Goal: Task Accomplishment & Management: Use online tool/utility

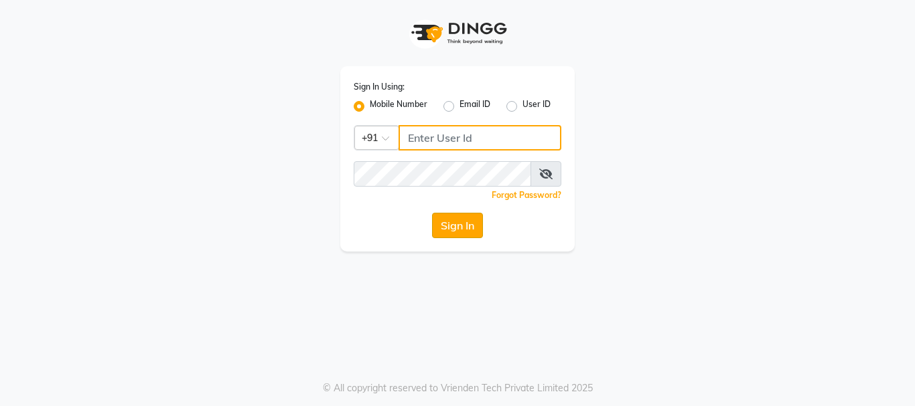
type input "9158581276"
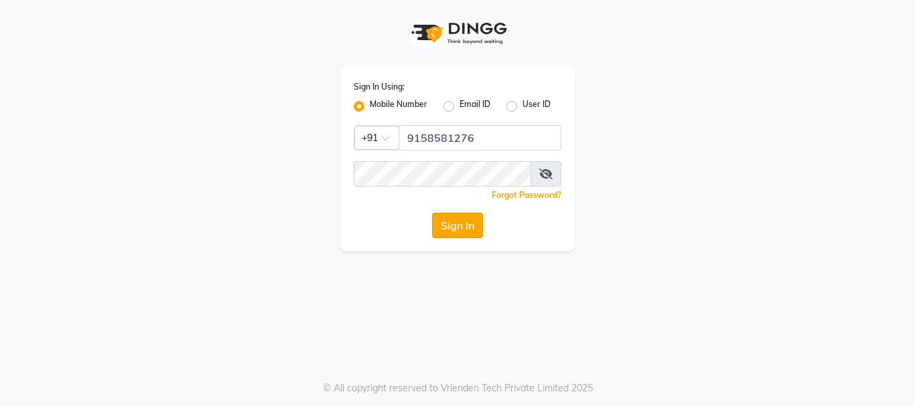
click at [461, 221] on button "Sign In" at bounding box center [457, 225] width 51 height 25
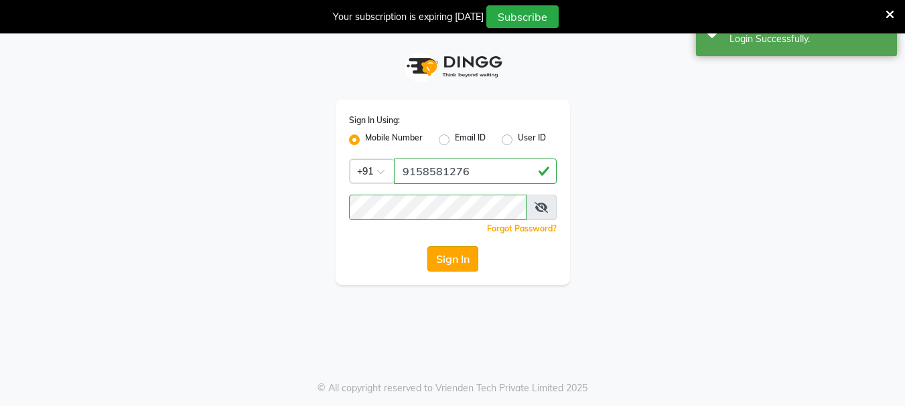
select select "service"
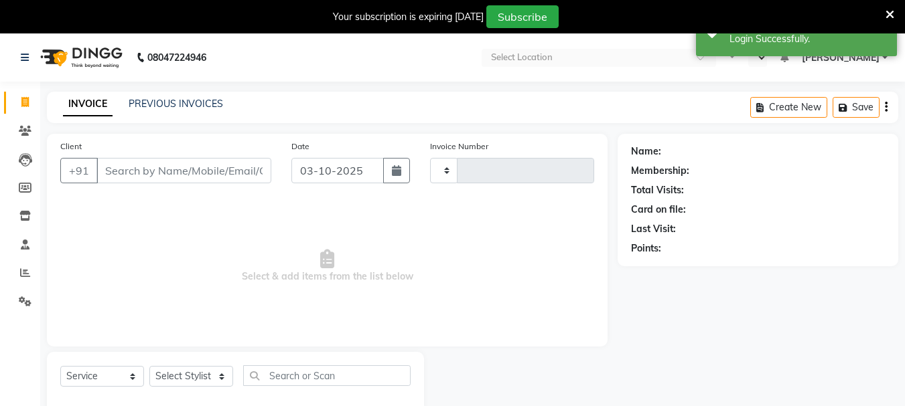
type input "3051"
select select "en"
select select "911"
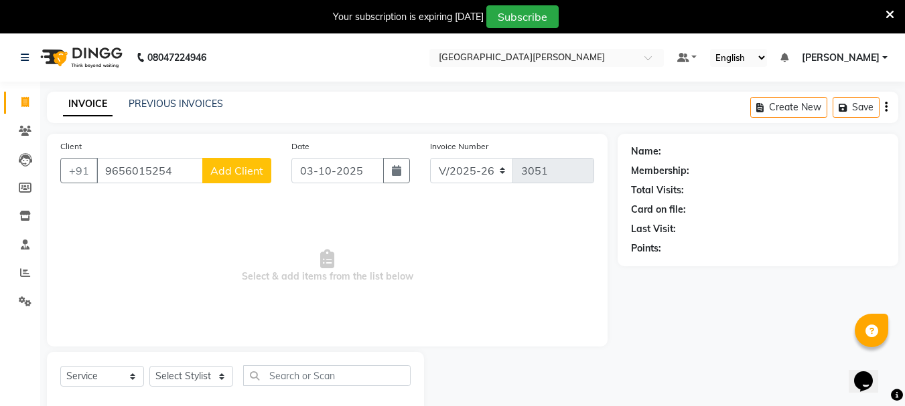
type input "9656015254"
click at [224, 176] on span "Add Client" at bounding box center [236, 170] width 53 height 13
select select "22"
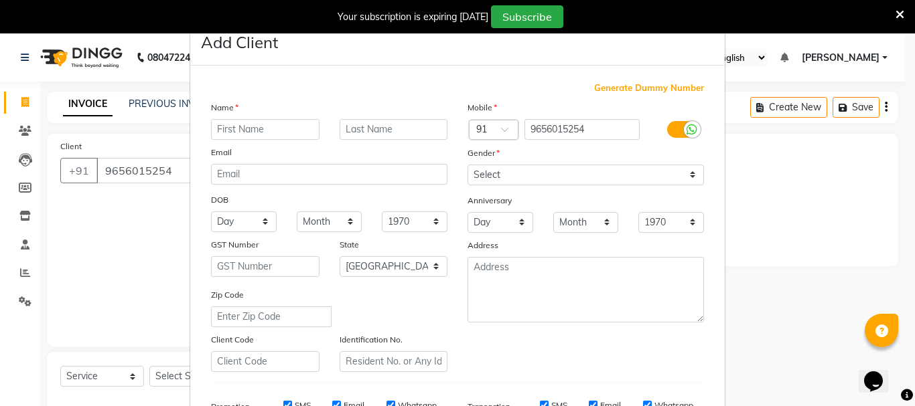
click at [250, 135] on input "text" at bounding box center [265, 129] width 108 height 21
type input "abhirani"
click at [481, 169] on select "Select [DEMOGRAPHIC_DATA] [DEMOGRAPHIC_DATA] Other Prefer Not To Say" at bounding box center [585, 175] width 236 height 21
select select "[DEMOGRAPHIC_DATA]"
click at [467, 165] on select "Select [DEMOGRAPHIC_DATA] [DEMOGRAPHIC_DATA] Other Prefer Not To Say" at bounding box center [585, 175] width 236 height 21
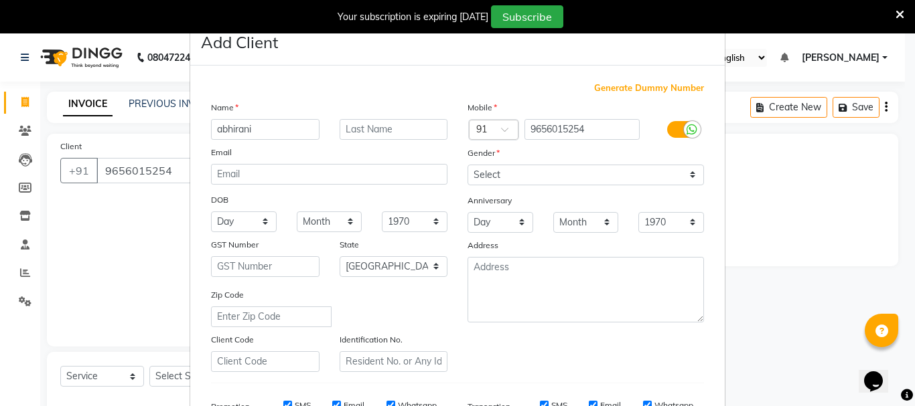
click at [818, 202] on ngb-modal-window "Add Client Generate Dummy Number Name abhirani Email DOB Day 01 02 03 04 05 06 …" at bounding box center [457, 203] width 915 height 406
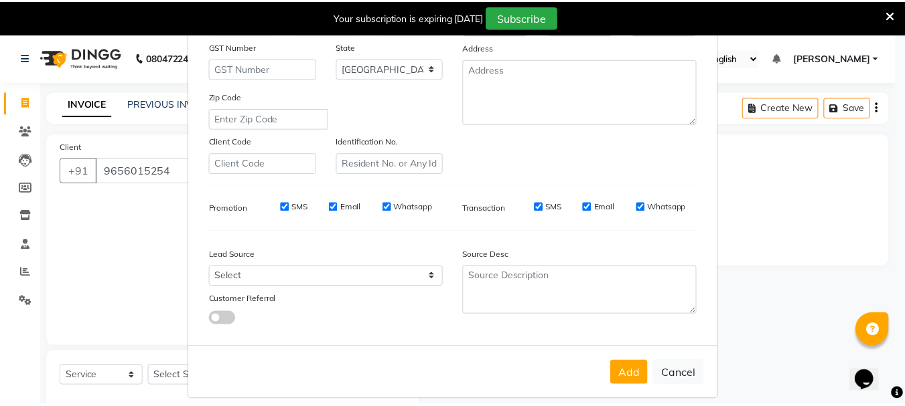
scroll to position [212, 0]
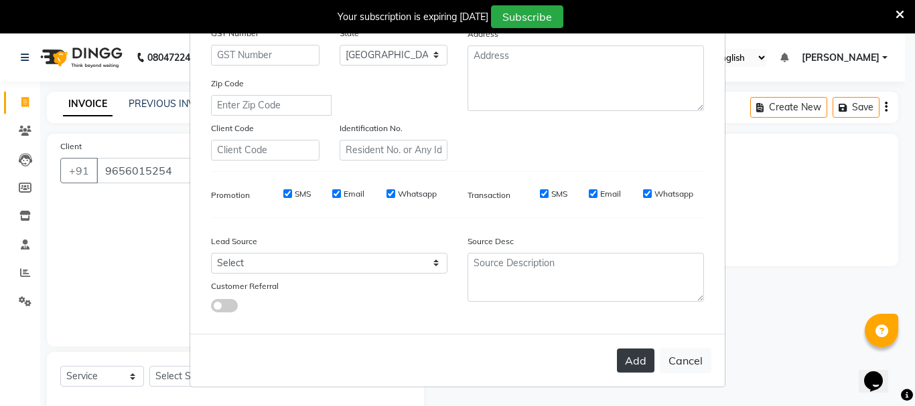
click at [631, 354] on button "Add" at bounding box center [635, 361] width 37 height 24
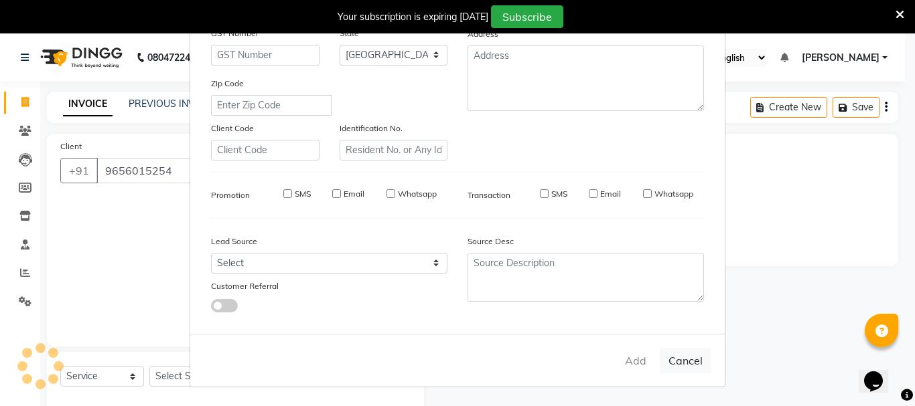
type input "96******54"
select select
select select "null"
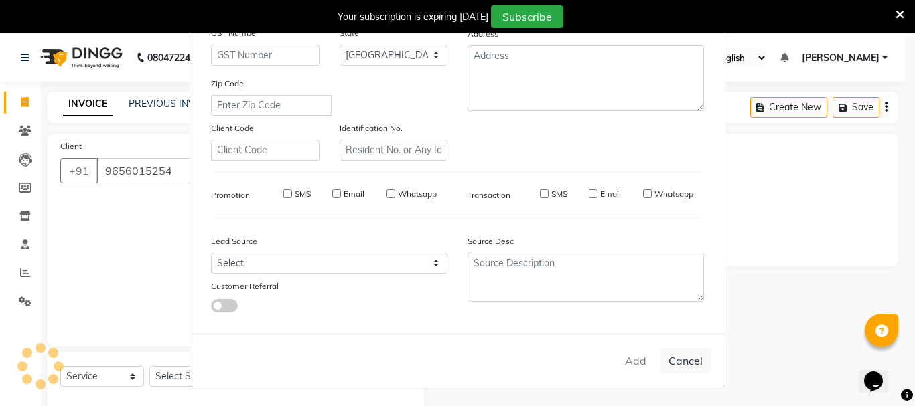
select select
checkbox input "false"
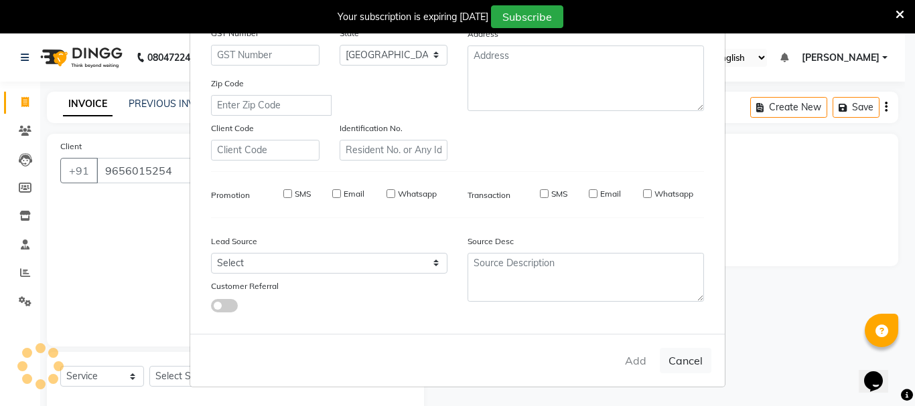
checkbox input "false"
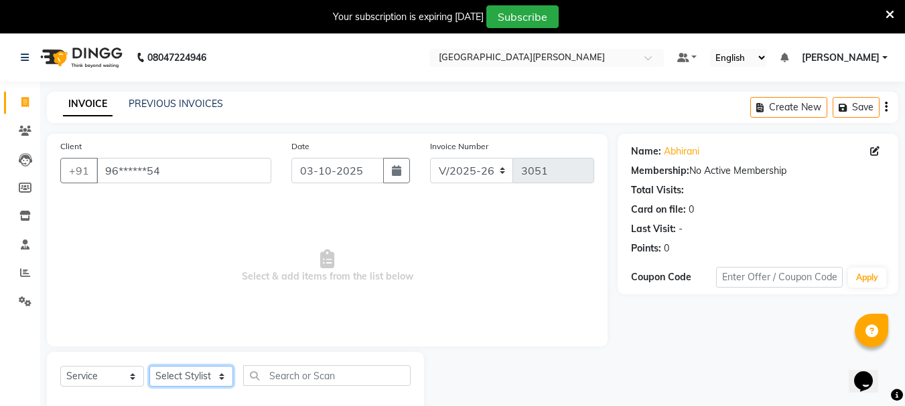
click at [176, 374] on select "Select Stylist Bharti [PERSON_NAME] [PERSON_NAME] [PERSON_NAME] [PERSON_NAME] m…" at bounding box center [191, 376] width 84 height 21
select select "92563"
click at [149, 366] on select "Select Stylist Bharti [PERSON_NAME] [PERSON_NAME] [PERSON_NAME] [PERSON_NAME] m…" at bounding box center [191, 376] width 84 height 21
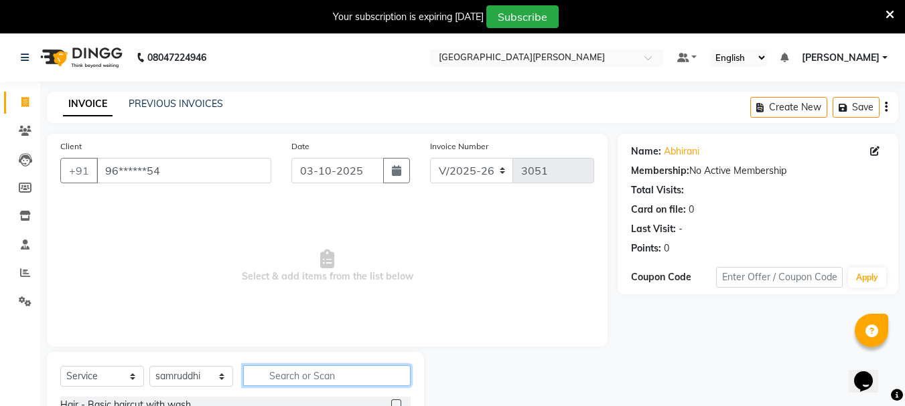
click at [275, 376] on input "text" at bounding box center [326, 376] width 167 height 21
type input "nai"
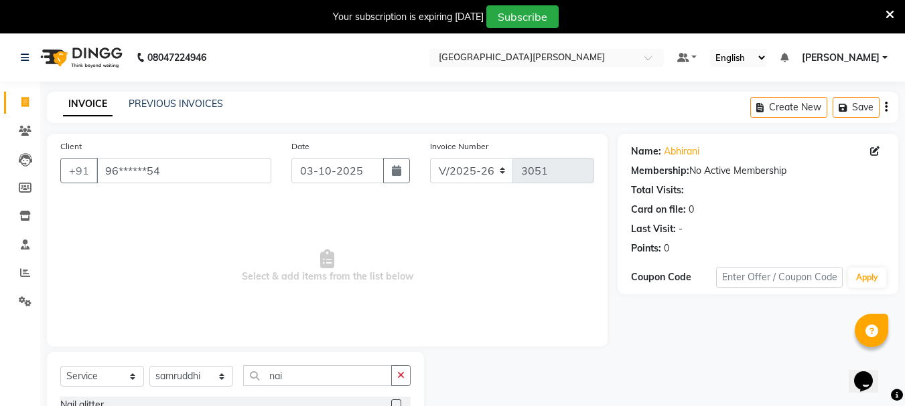
click at [495, 325] on span "Select & add items from the list below" at bounding box center [327, 267] width 534 height 134
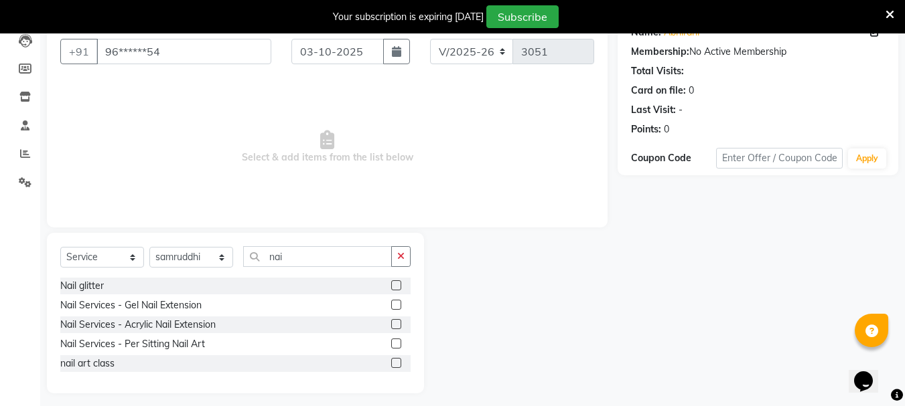
scroll to position [127, 0]
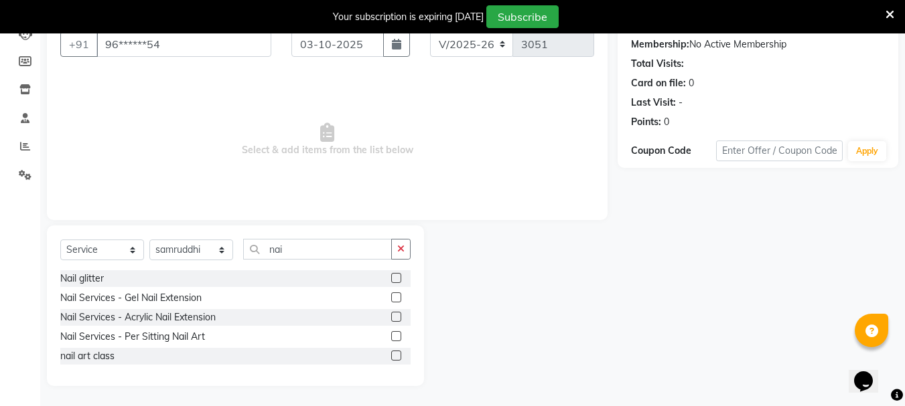
click at [396, 299] on label at bounding box center [396, 298] width 10 height 10
click at [396, 299] on input "checkbox" at bounding box center [395, 298] width 9 height 9
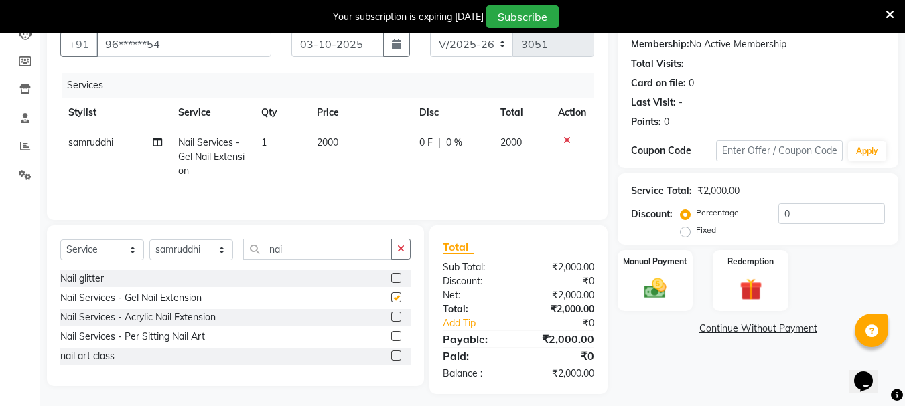
checkbox input "false"
click at [345, 145] on td "2000" at bounding box center [360, 157] width 102 height 58
select select "92563"
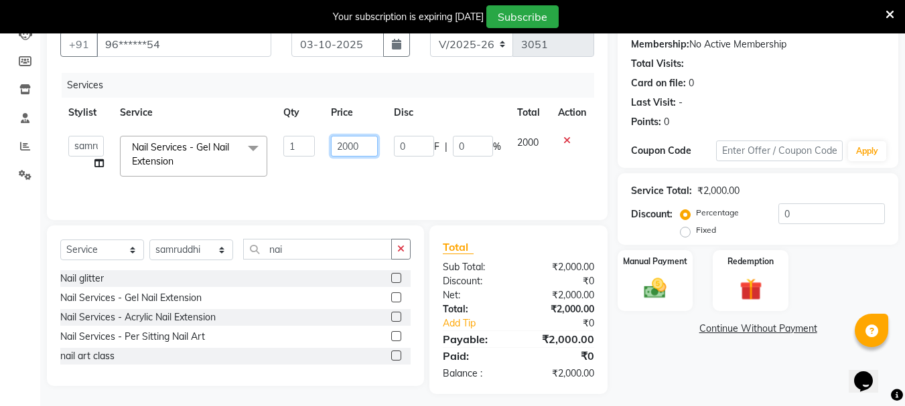
click at [356, 145] on input "2000" at bounding box center [354, 146] width 46 height 21
type input "1300"
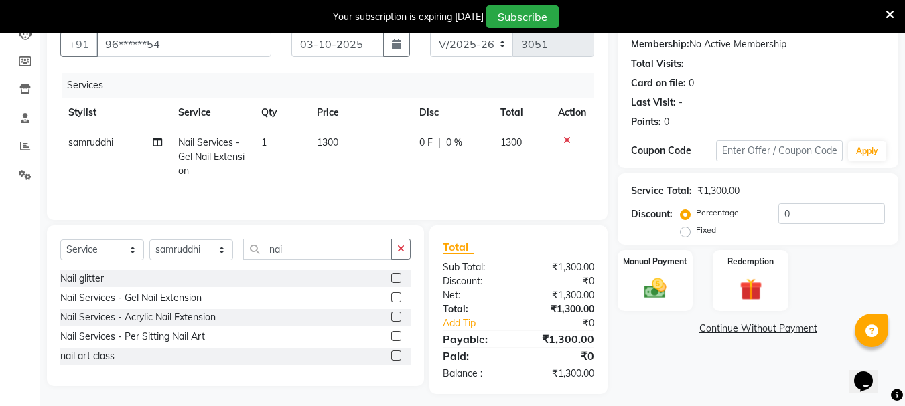
click at [394, 337] on label at bounding box center [396, 336] width 10 height 10
click at [394, 337] on input "checkbox" at bounding box center [395, 337] width 9 height 9
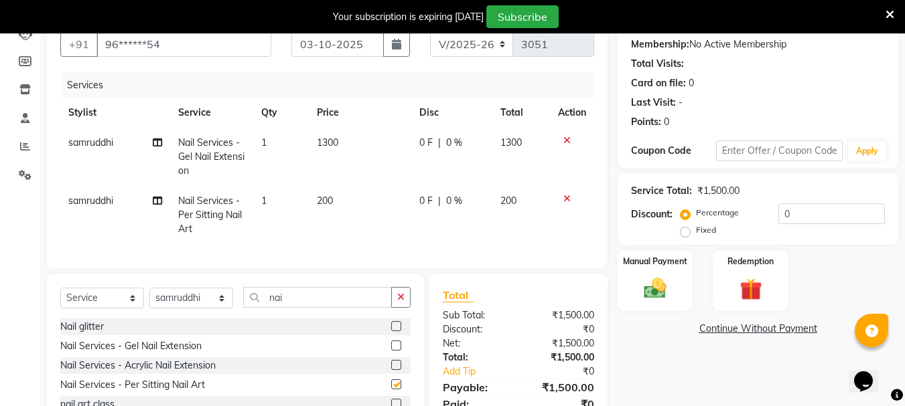
checkbox input "false"
click at [345, 200] on td "200" at bounding box center [360, 215] width 102 height 58
select select "92563"
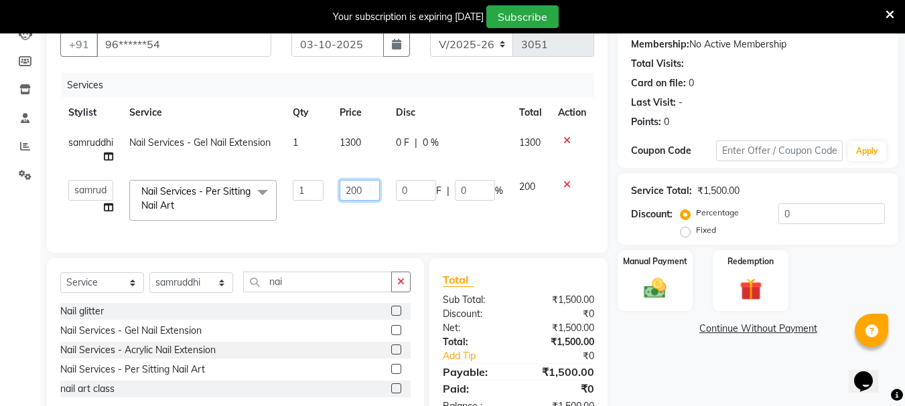
click at [373, 189] on input "200" at bounding box center [359, 190] width 41 height 21
type input "2"
type input "80"
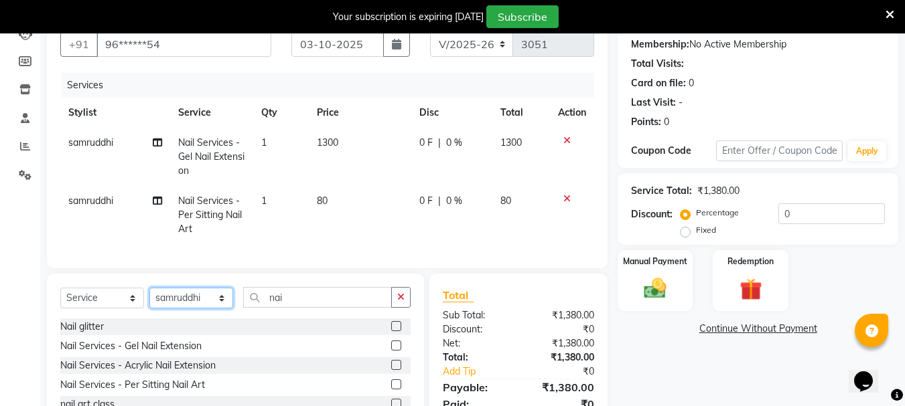
click at [204, 300] on select "Select Stylist Bharti [PERSON_NAME] [PERSON_NAME] [PERSON_NAME] [PERSON_NAME] m…" at bounding box center [191, 298] width 84 height 21
select select "60169"
click at [149, 298] on select "Select Stylist Bharti [PERSON_NAME] [PERSON_NAME] [PERSON_NAME] [PERSON_NAME] m…" at bounding box center [191, 298] width 84 height 21
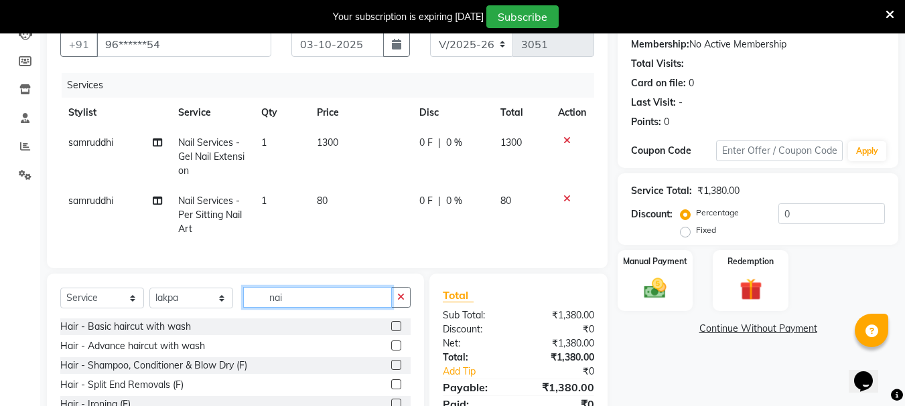
click at [296, 308] on input "nai" at bounding box center [317, 297] width 149 height 21
type input "n"
type input "nai"
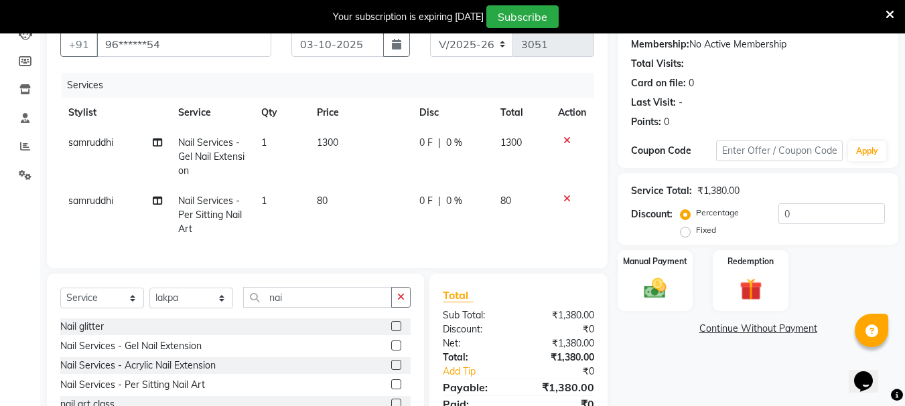
click at [395, 351] on label at bounding box center [396, 346] width 10 height 10
click at [395, 351] on input "checkbox" at bounding box center [395, 346] width 9 height 9
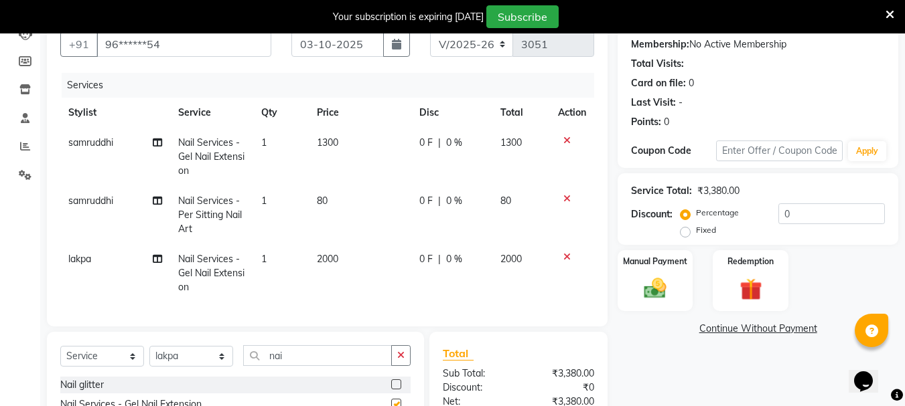
checkbox input "false"
click at [345, 259] on td "2000" at bounding box center [360, 273] width 102 height 58
select select "60169"
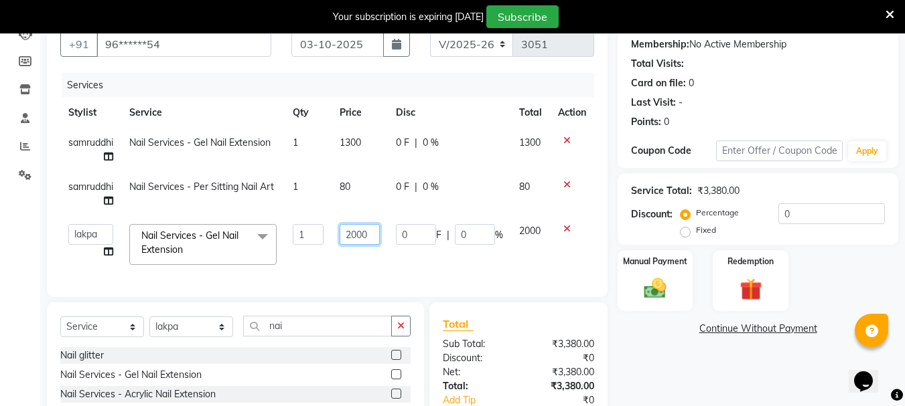
click at [370, 232] on input "2000" at bounding box center [359, 234] width 41 height 21
type input "2"
type input "1300"
click at [339, 44] on input "03-10-2025" at bounding box center [337, 43] width 92 height 25
select select "10"
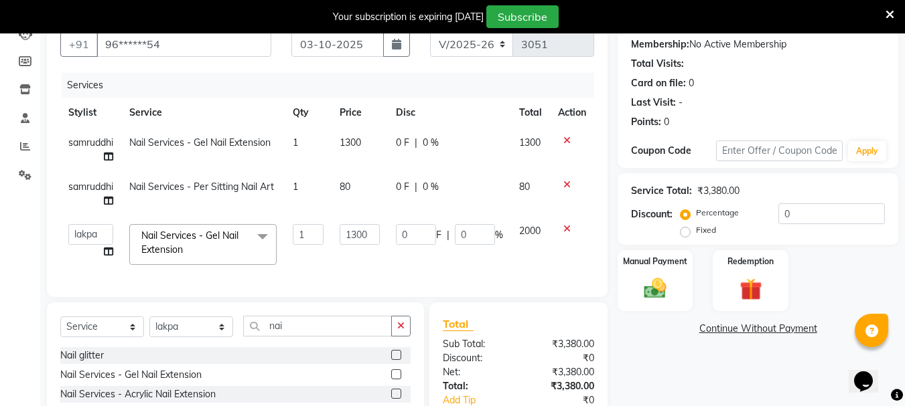
select select "2025"
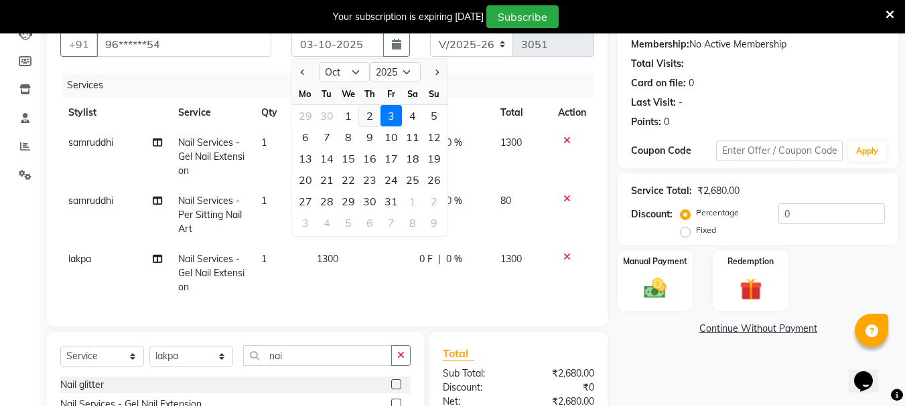
click at [372, 117] on div "2" at bounding box center [369, 115] width 21 height 21
type input "02-10-2025"
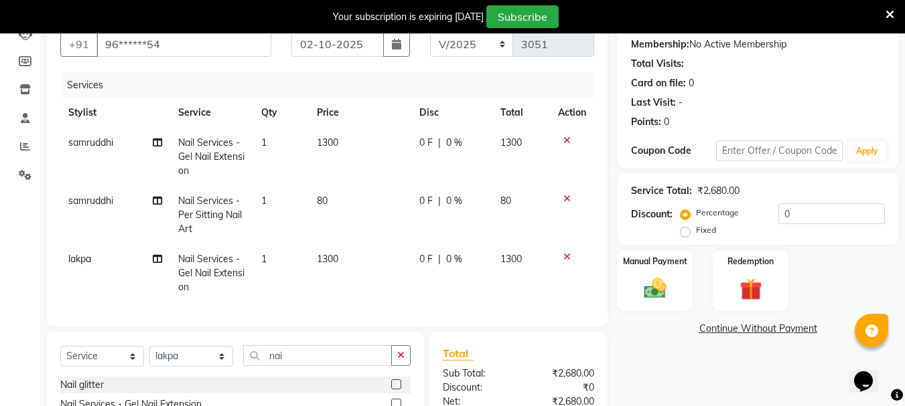
click at [642, 352] on div "Name: Abhirani Membership: No Active Membership Total Visits: Card on file: 0 L…" at bounding box center [762, 253] width 291 height 493
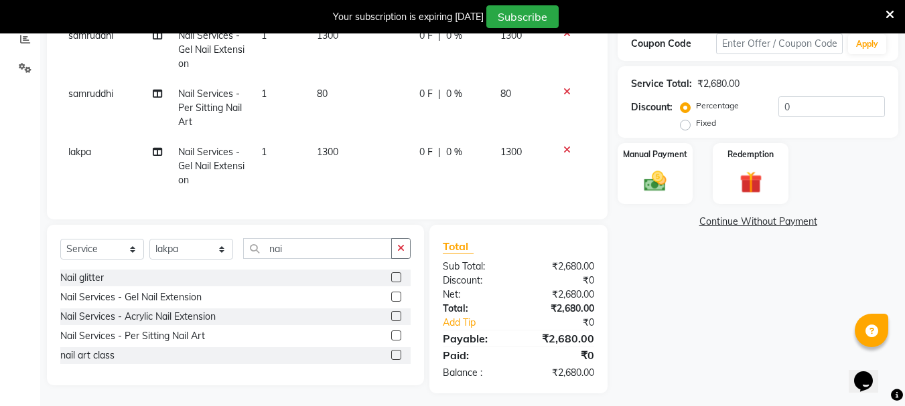
scroll to position [251, 0]
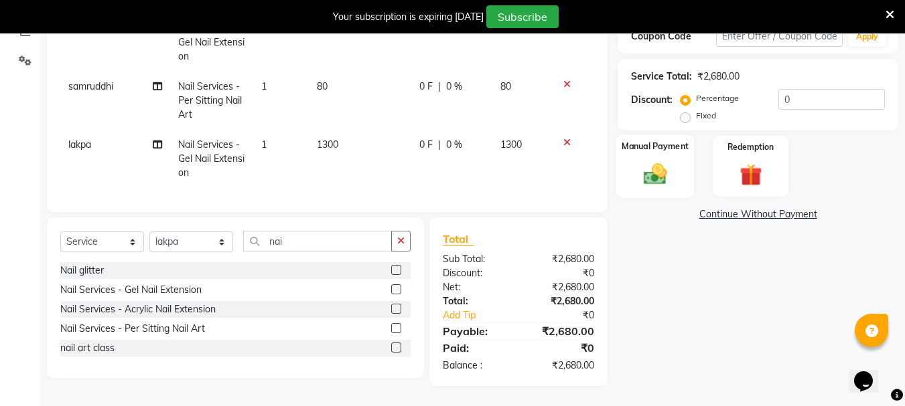
click at [647, 173] on img at bounding box center [654, 174] width 37 height 27
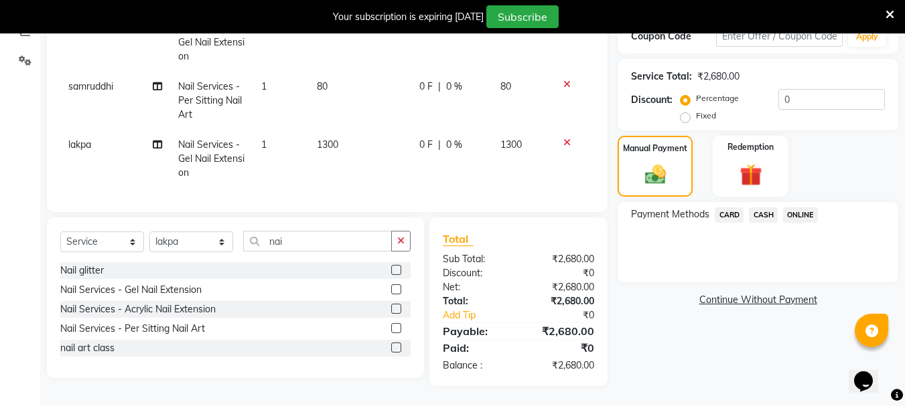
click at [798, 208] on span "ONLINE" at bounding box center [800, 215] width 35 height 15
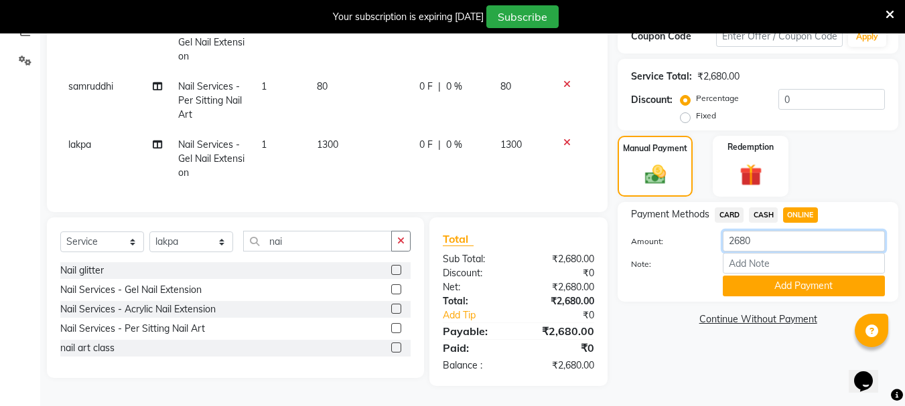
click at [774, 231] on input "2680" at bounding box center [803, 241] width 162 height 21
type input "2"
type input "1380"
click at [745, 284] on button "Add Payment" at bounding box center [803, 286] width 162 height 21
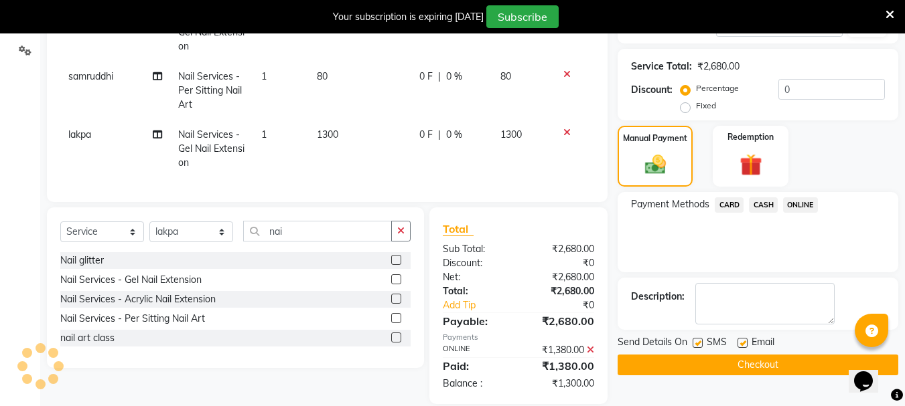
click at [752, 207] on span "CASH" at bounding box center [763, 205] width 29 height 15
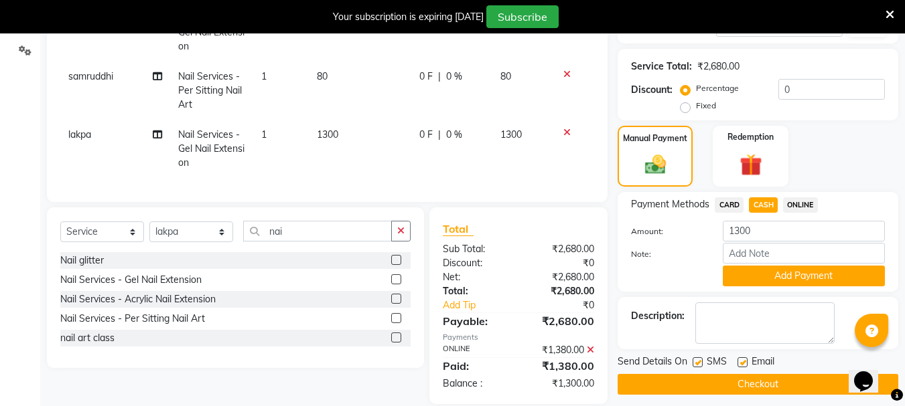
click at [698, 382] on button "Checkout" at bounding box center [757, 384] width 281 height 21
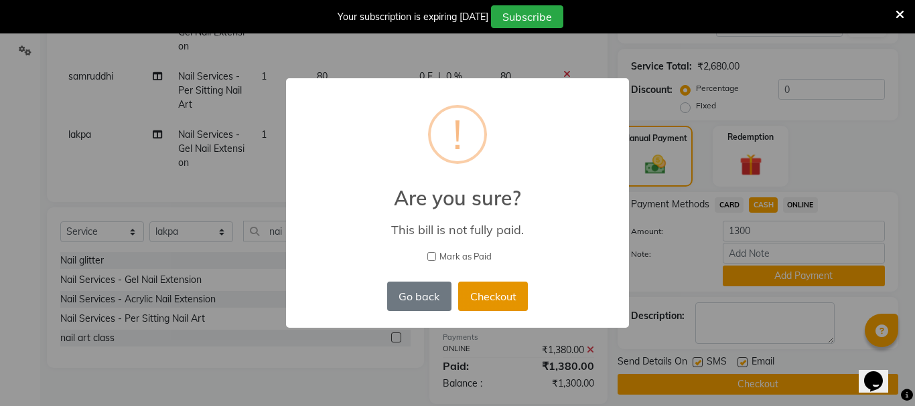
click at [508, 301] on button "Checkout" at bounding box center [493, 296] width 70 height 29
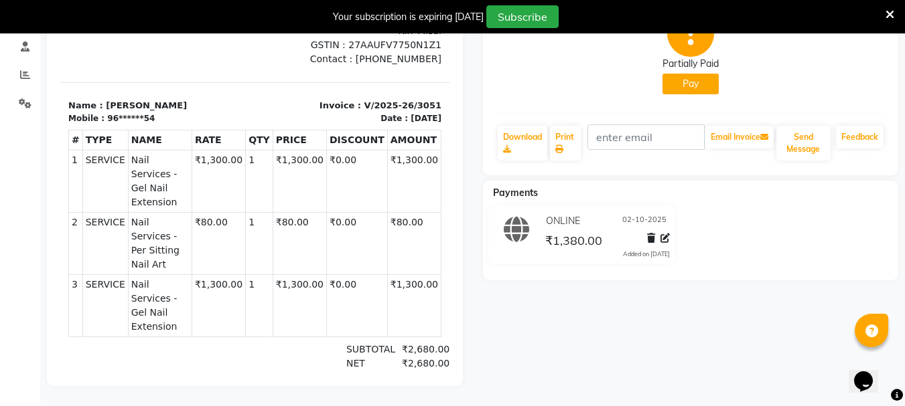
select select "service"
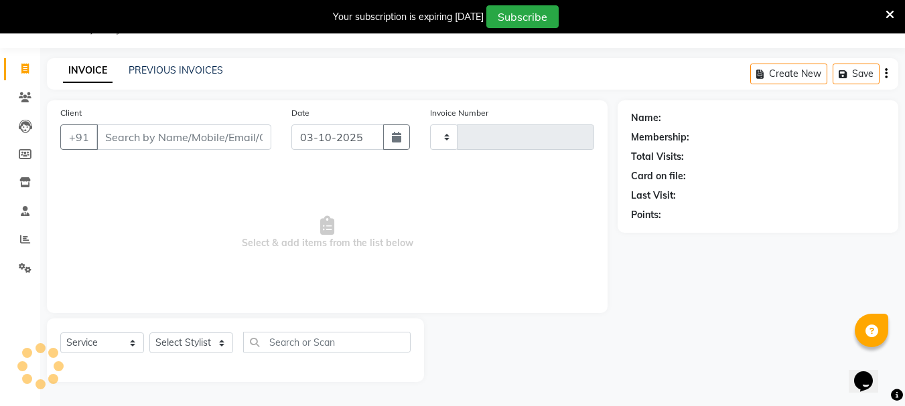
scroll to position [33, 0]
type input "3052"
select select "911"
click at [27, 130] on icon at bounding box center [25, 126] width 13 height 13
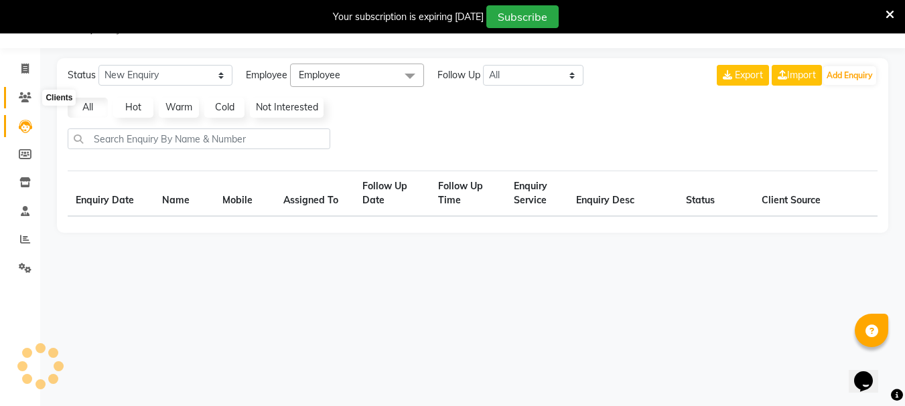
select select "10"
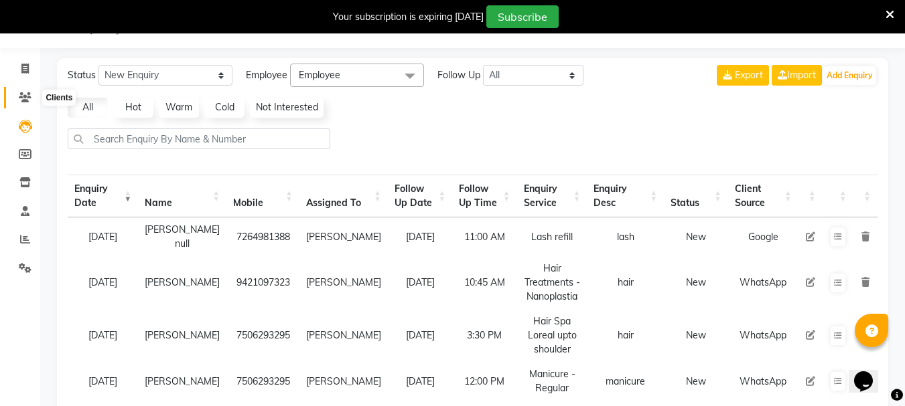
click at [24, 94] on icon at bounding box center [25, 97] width 13 height 10
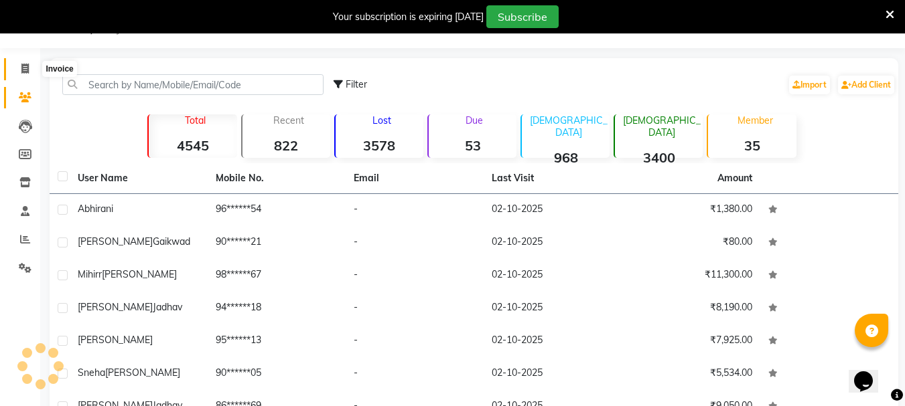
click at [27, 70] on icon at bounding box center [24, 69] width 7 height 10
select select "service"
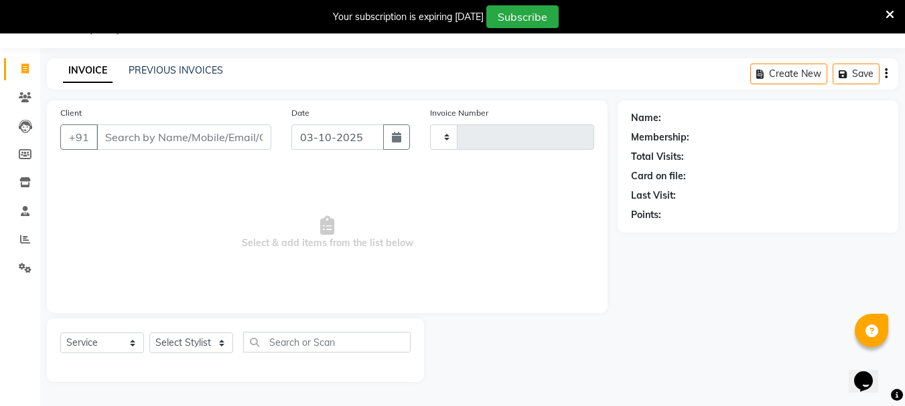
type input "3052"
select select "911"
click at [133, 139] on input "Client" at bounding box center [183, 137] width 175 height 25
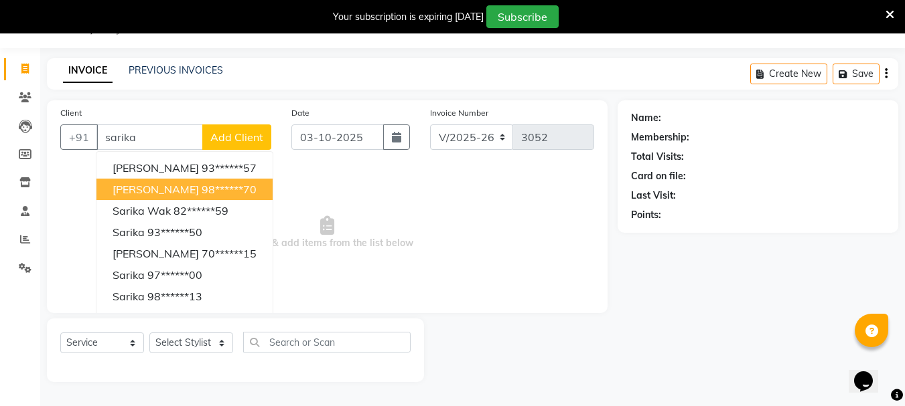
click at [155, 191] on span "[PERSON_NAME]" at bounding box center [155, 189] width 86 height 13
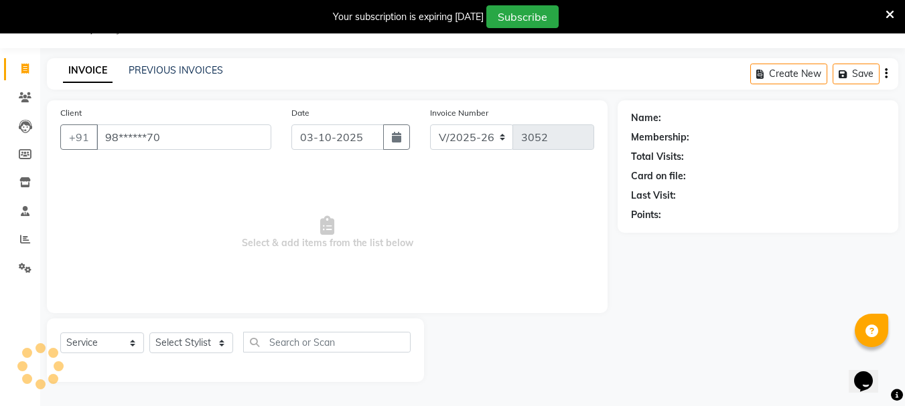
type input "98******70"
select select "1: Object"
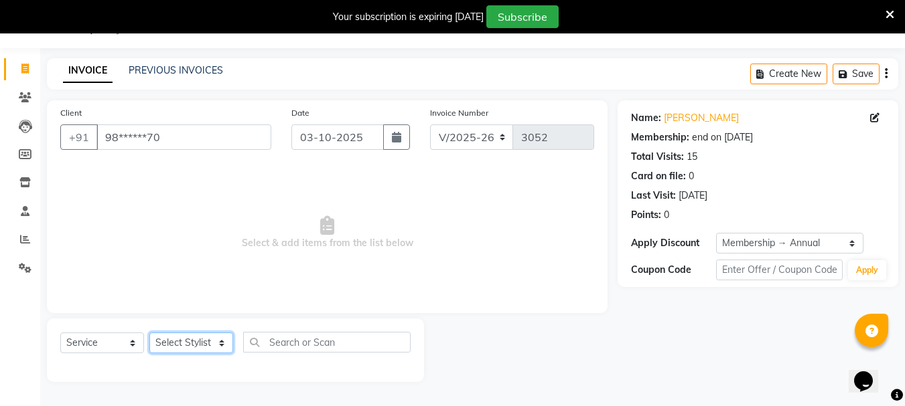
click at [204, 345] on select "Select Stylist Bharti [PERSON_NAME] [PERSON_NAME] [PERSON_NAME] [PERSON_NAME] m…" at bounding box center [191, 343] width 84 height 21
select select "53875"
click at [149, 333] on select "Select Stylist Bharti [PERSON_NAME] [PERSON_NAME] [PERSON_NAME] [PERSON_NAME] m…" at bounding box center [191, 343] width 84 height 21
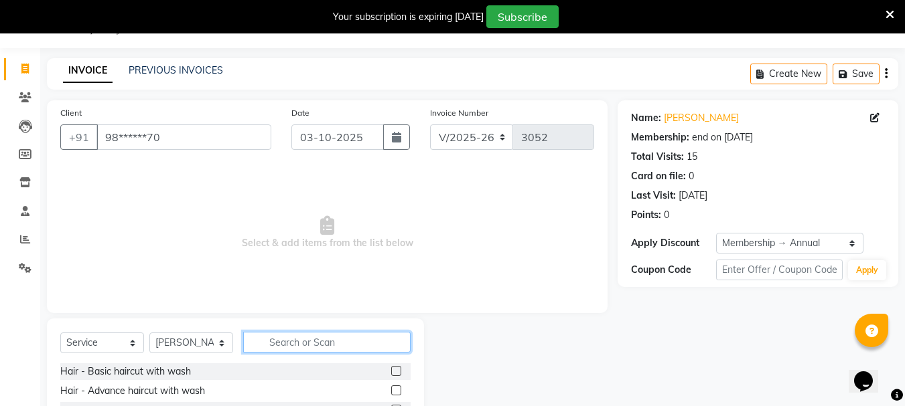
click at [293, 341] on input "text" at bounding box center [326, 342] width 167 height 21
type input "h"
type input "nashi"
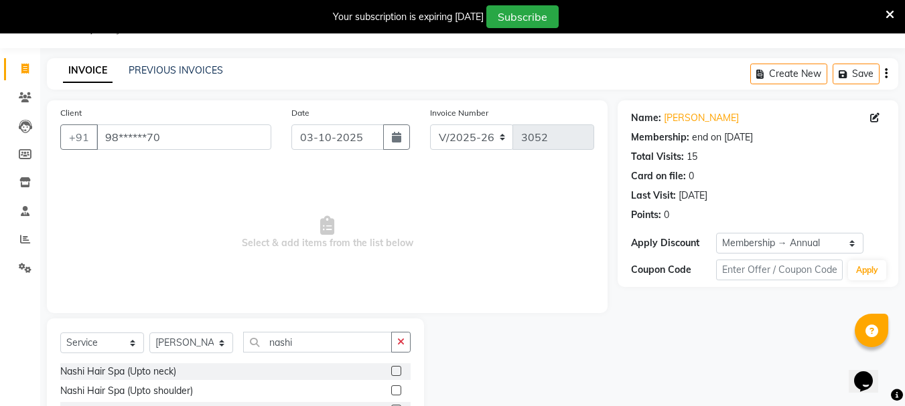
click at [332, 275] on span "Select & add items from the list below" at bounding box center [327, 233] width 534 height 134
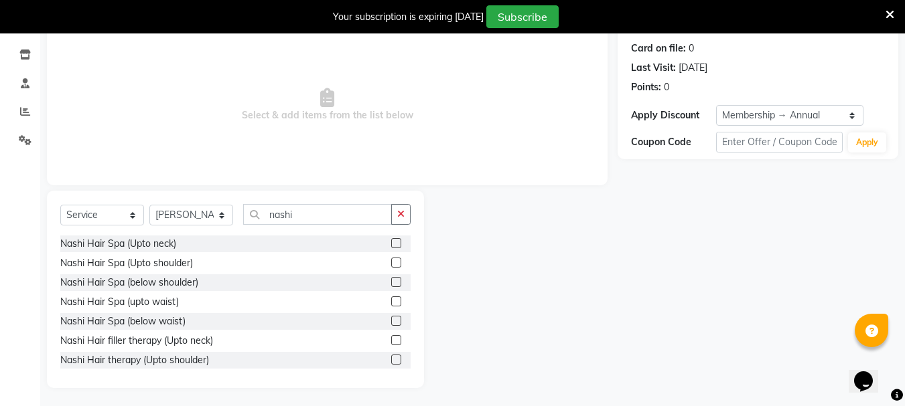
scroll to position [163, 0]
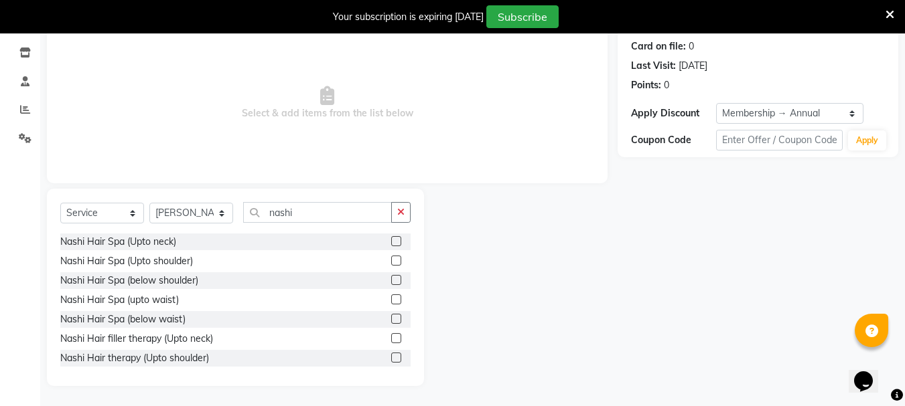
click at [391, 301] on label at bounding box center [396, 300] width 10 height 10
click at [391, 301] on input "checkbox" at bounding box center [395, 300] width 9 height 9
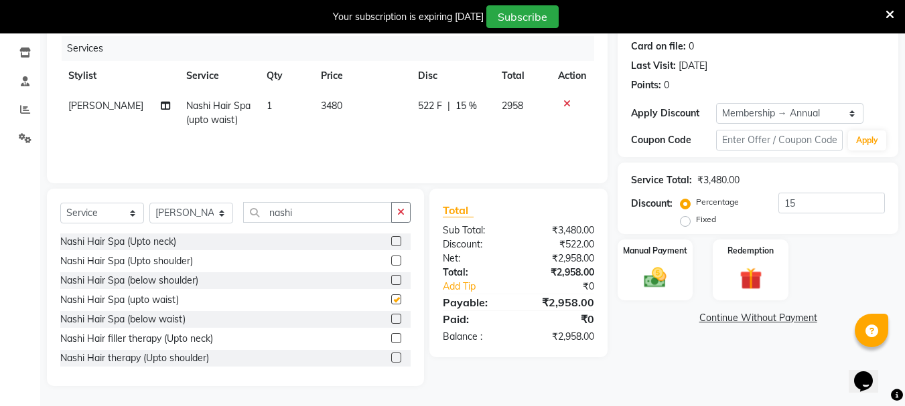
checkbox input "false"
click at [391, 281] on label at bounding box center [396, 280] width 10 height 10
click at [391, 281] on input "checkbox" at bounding box center [395, 281] width 9 height 9
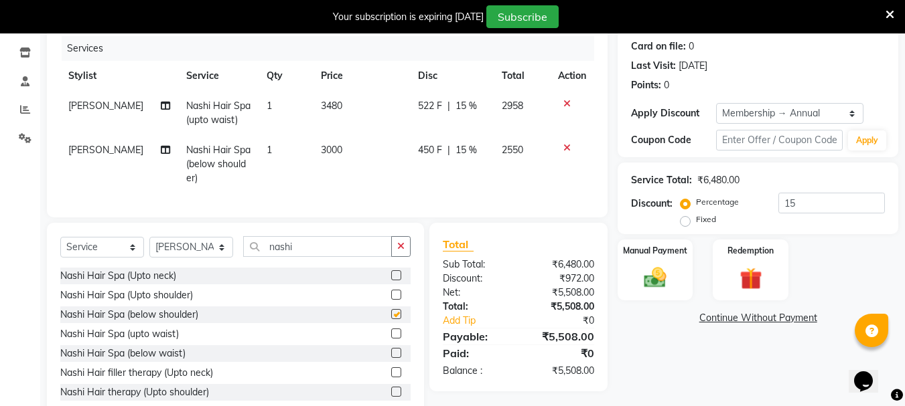
checkbox input "false"
click at [566, 146] on icon at bounding box center [566, 147] width 7 height 9
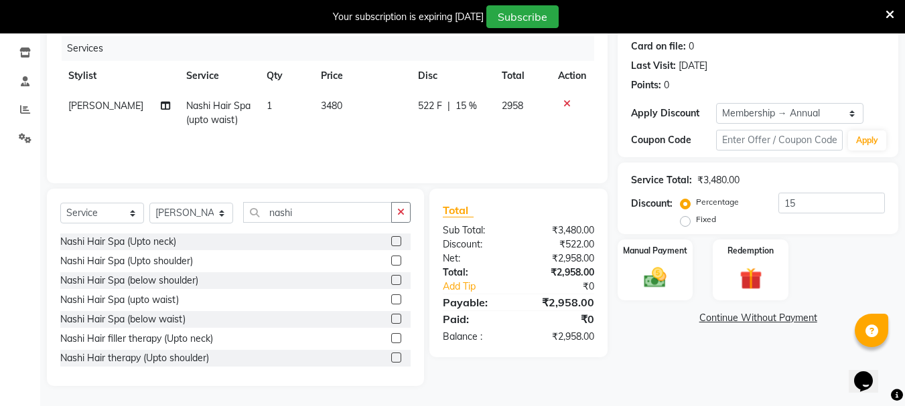
click at [353, 104] on td "3480" at bounding box center [362, 113] width 98 height 44
select select "53875"
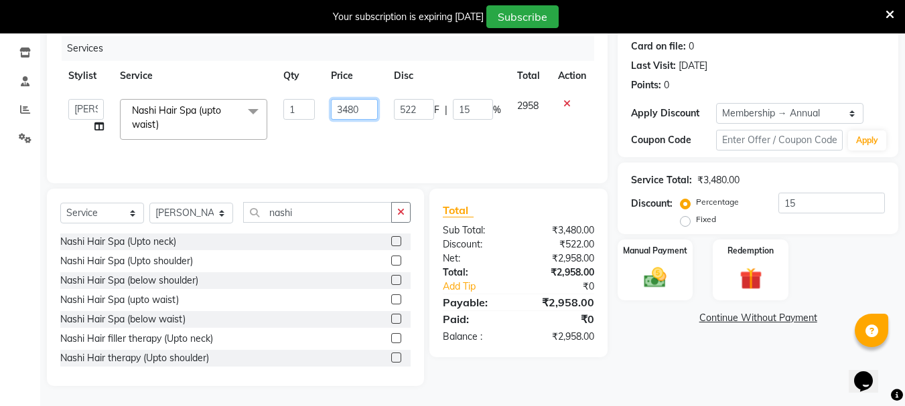
click at [347, 106] on input "3480" at bounding box center [354, 109] width 46 height 21
click at [353, 107] on input "380" at bounding box center [354, 109] width 46 height 21
type input "3240"
click at [562, 365] on div "Total Sub Total: ₹3,480.00 Discount: ₹522.00 Net: ₹2,958.00 Total: ₹2,958.00 Ad…" at bounding box center [520, 288] width 193 height 198
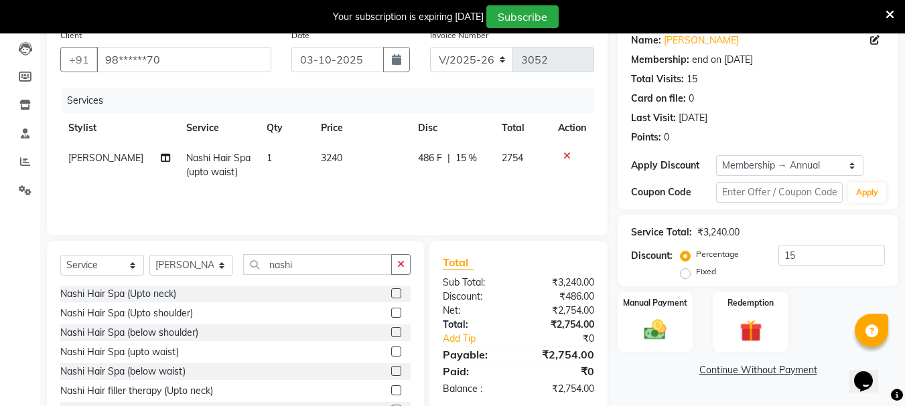
scroll to position [110, 0]
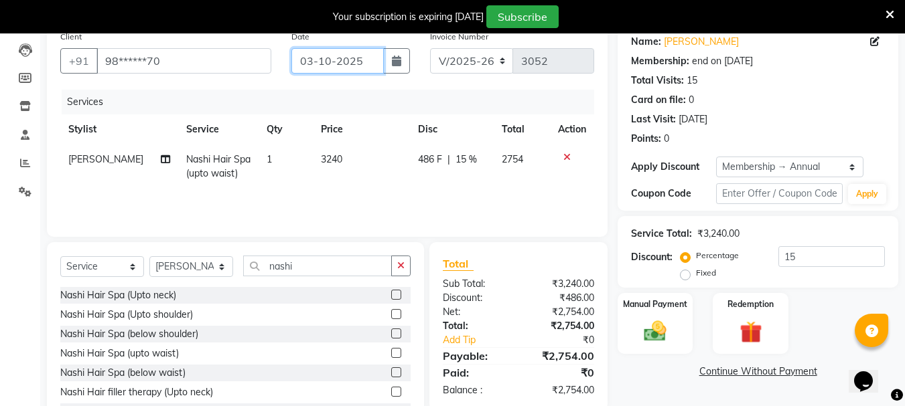
click at [339, 66] on input "03-10-2025" at bounding box center [337, 60] width 92 height 25
select select "10"
select select "2025"
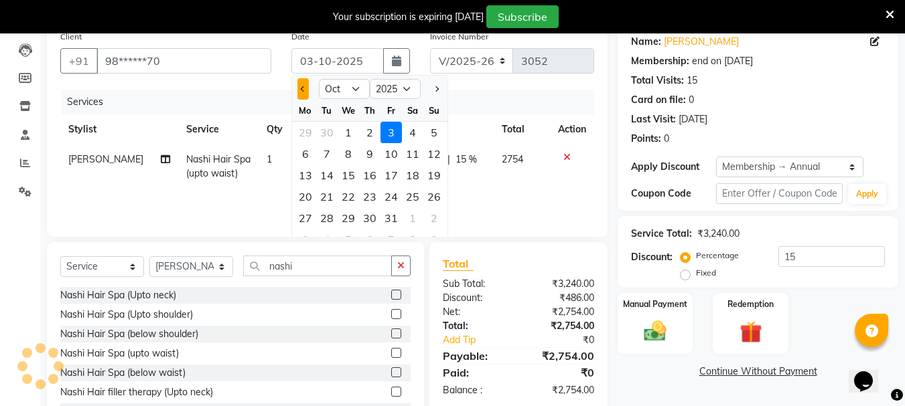
click at [305, 90] on span "Previous month" at bounding box center [302, 88] width 5 height 5
select select "9"
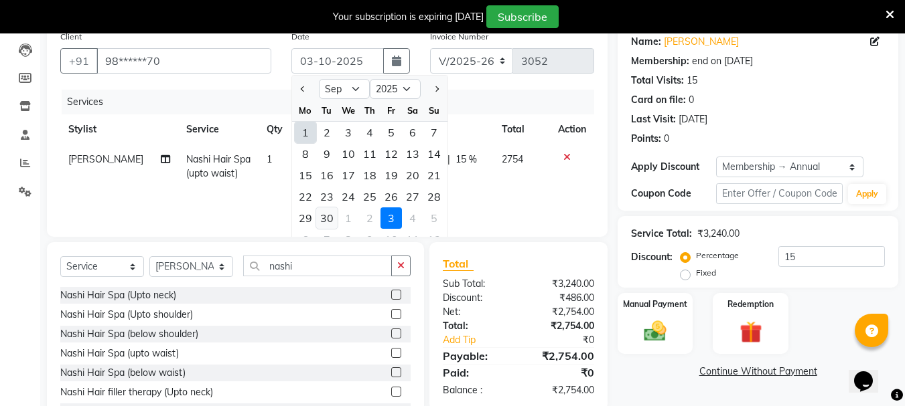
click at [324, 220] on div "30" at bounding box center [326, 218] width 21 height 21
type input "[DATE]"
type input "0"
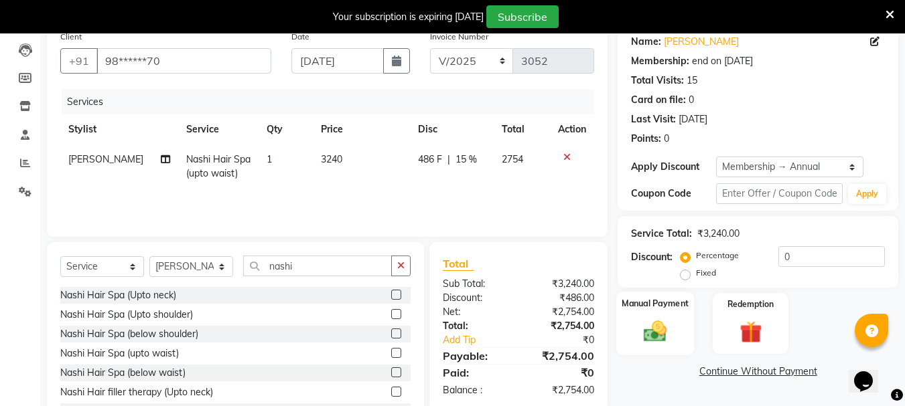
click at [668, 340] on img at bounding box center [654, 331] width 37 height 27
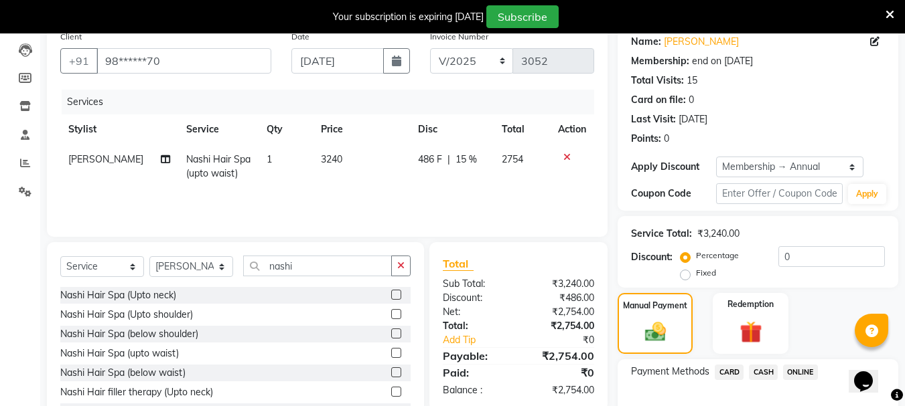
click at [761, 374] on span "CASH" at bounding box center [763, 372] width 29 height 15
click at [529, 313] on div "₹2,754.00" at bounding box center [561, 312] width 86 height 14
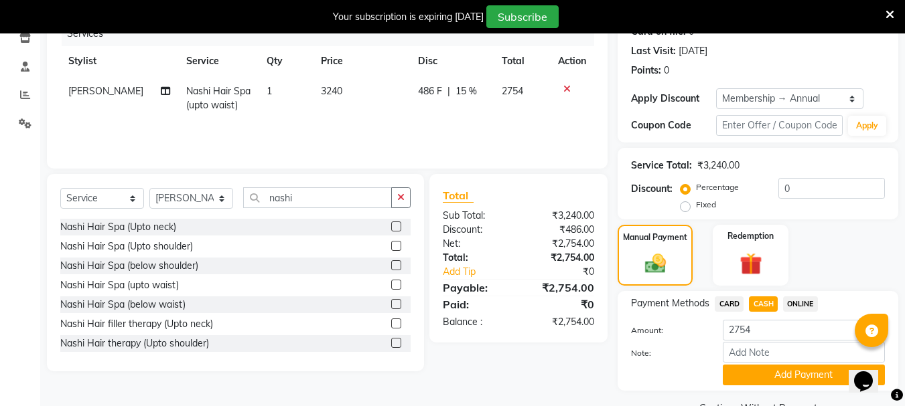
scroll to position [210, 0]
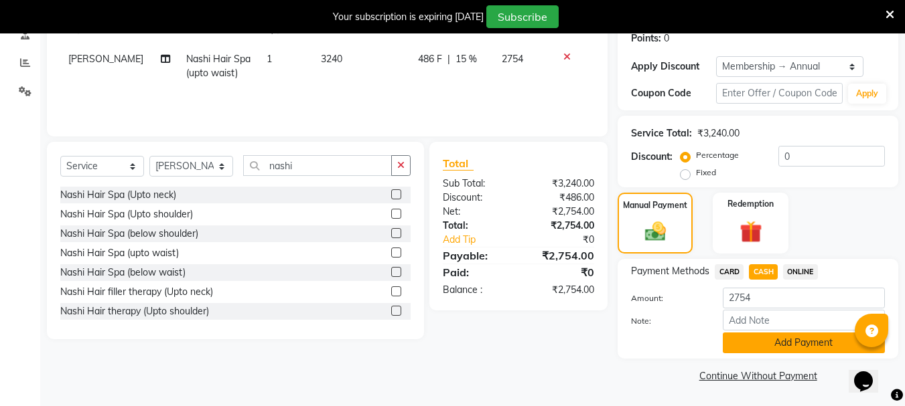
click at [766, 346] on button "Add Payment" at bounding box center [803, 343] width 162 height 21
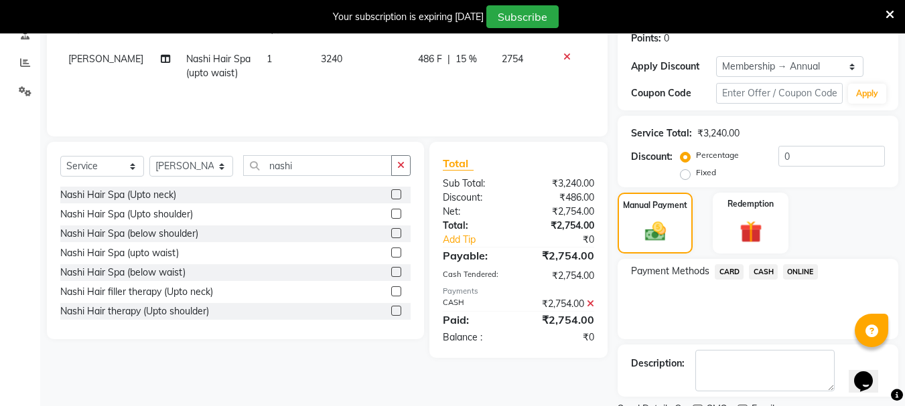
click at [731, 300] on div "Payment Methods CARD CASH ONLINE" at bounding box center [757, 299] width 281 height 80
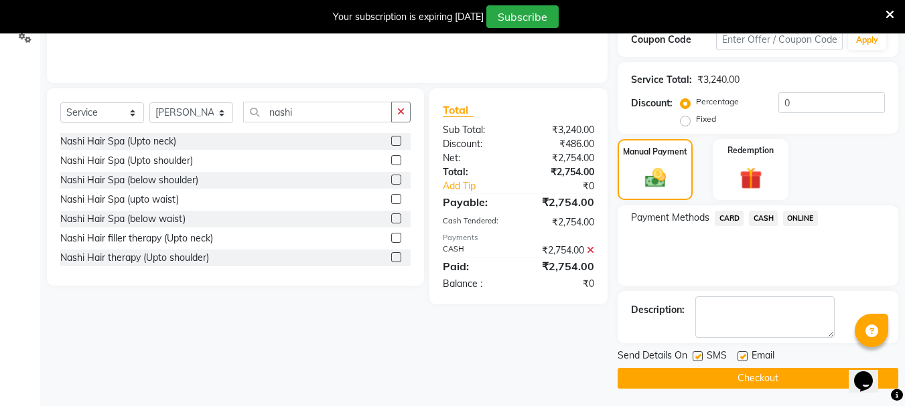
scroll to position [266, 0]
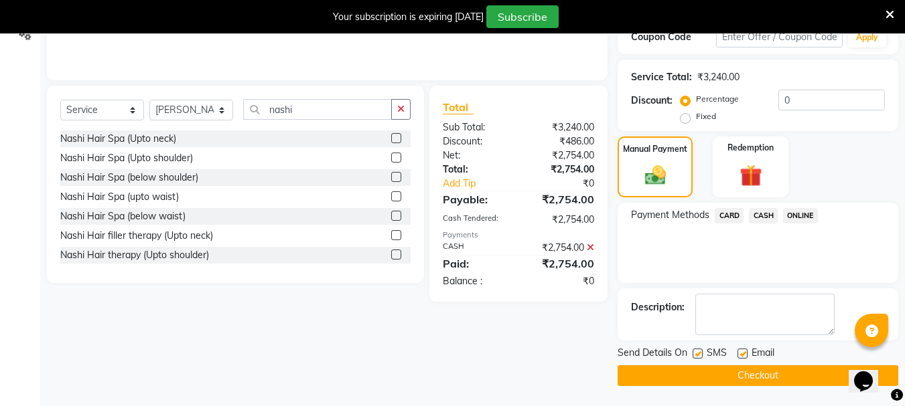
click at [712, 372] on button "Checkout" at bounding box center [757, 376] width 281 height 21
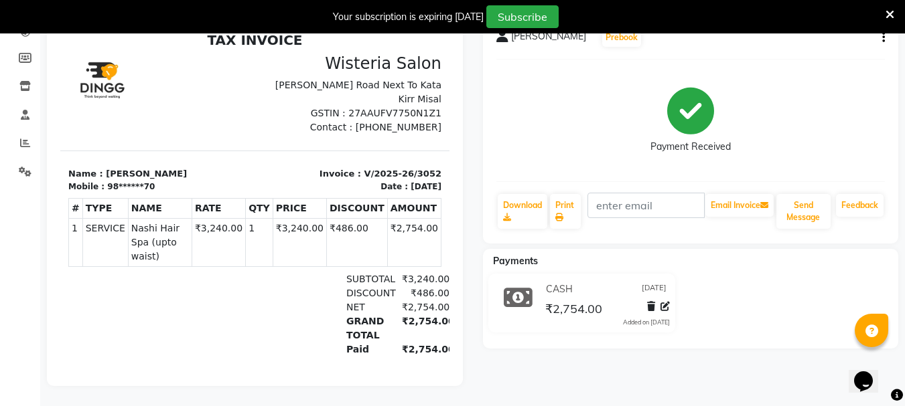
click at [25, 62] on li "Members" at bounding box center [20, 58] width 40 height 29
click at [25, 53] on icon at bounding box center [25, 58] width 13 height 10
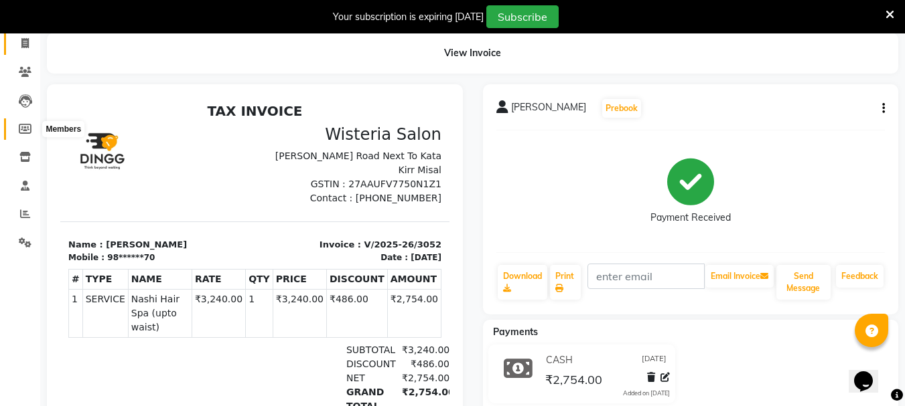
select select
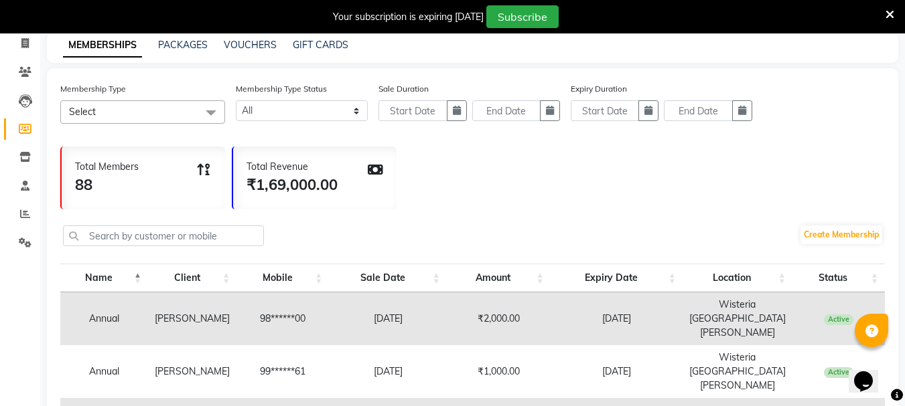
scroll to position [140, 0]
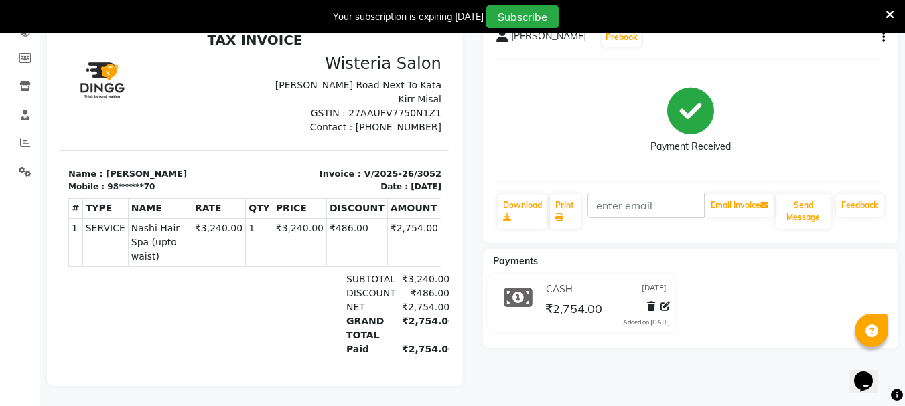
scroll to position [33, 0]
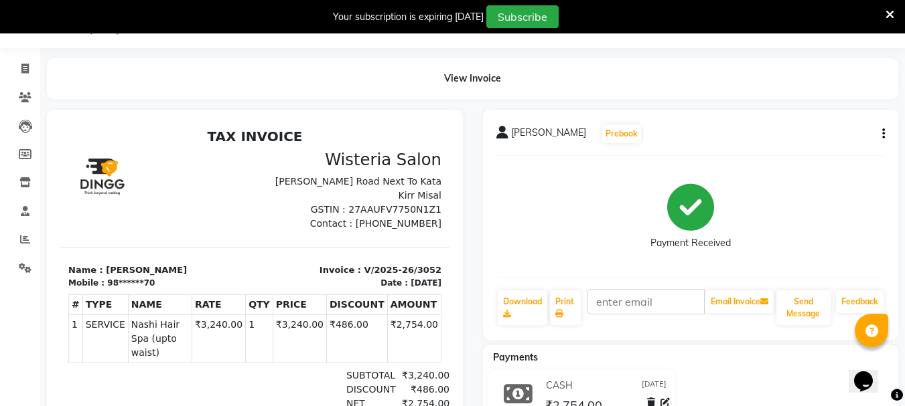
select select "911"
select select "service"
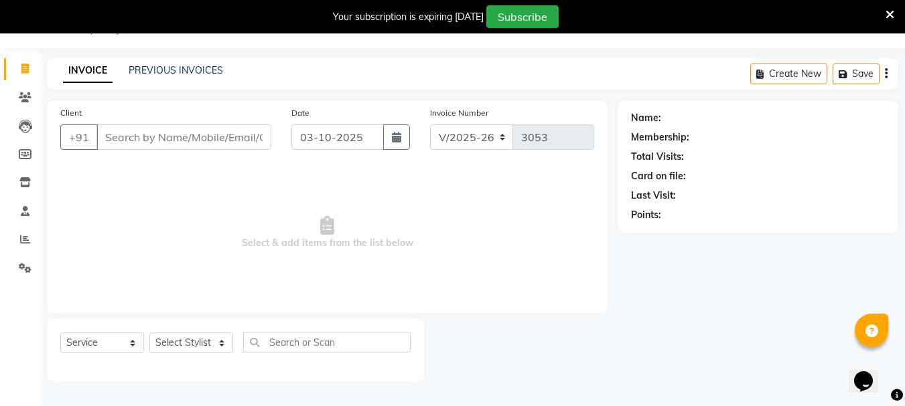
click at [131, 139] on input "Client" at bounding box center [183, 137] width 175 height 25
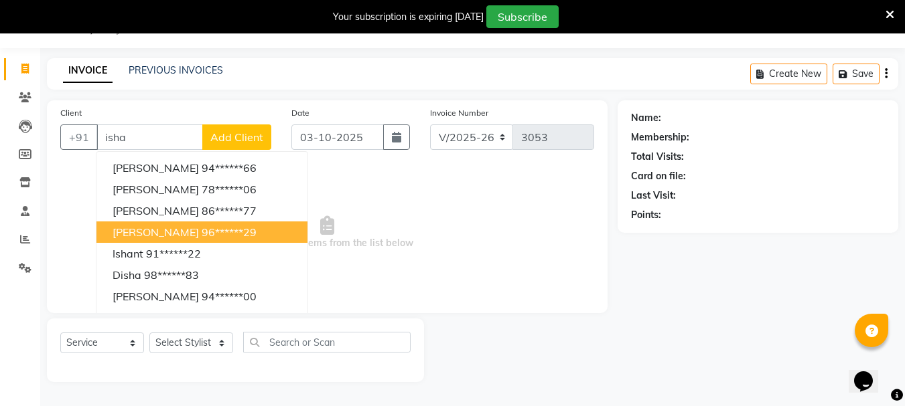
click at [202, 226] on ngb-highlight "96******29" at bounding box center [229, 232] width 55 height 13
type input "96******29"
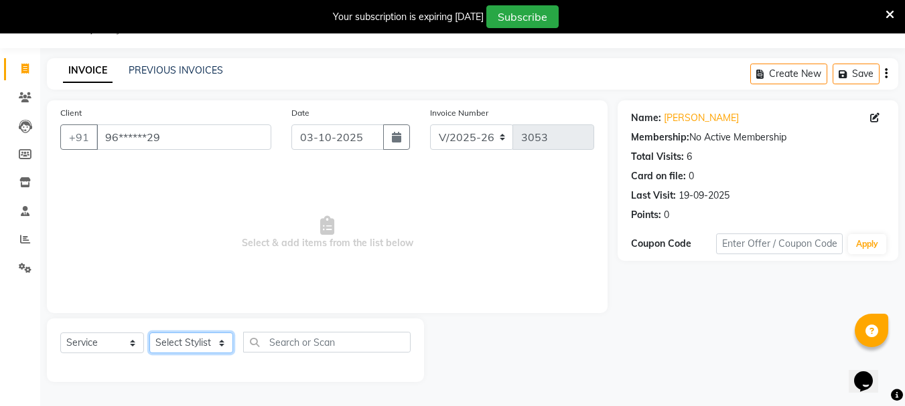
click at [171, 349] on select "Select Stylist Bharti [PERSON_NAME] [PERSON_NAME] [PERSON_NAME] [PERSON_NAME] m…" at bounding box center [191, 343] width 84 height 21
select select "15252"
click at [149, 333] on select "Select Stylist Bharti [PERSON_NAME] [PERSON_NAME] [PERSON_NAME] [PERSON_NAME] m…" at bounding box center [191, 343] width 84 height 21
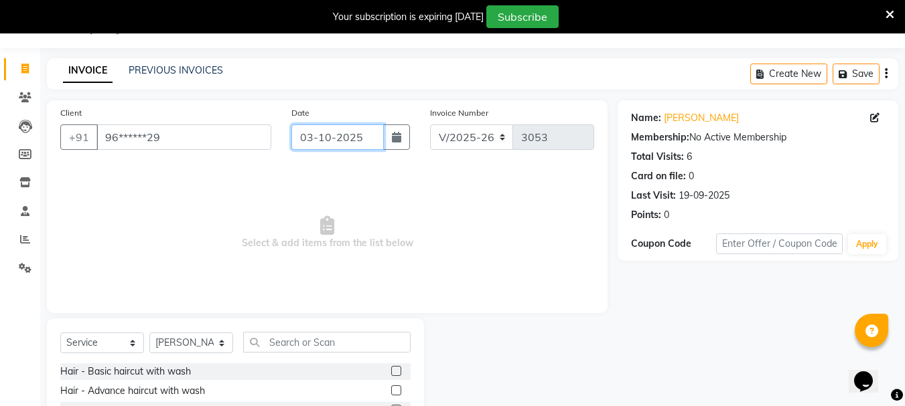
click at [331, 140] on input "03-10-2025" at bounding box center [337, 137] width 92 height 25
select select "10"
select select "2025"
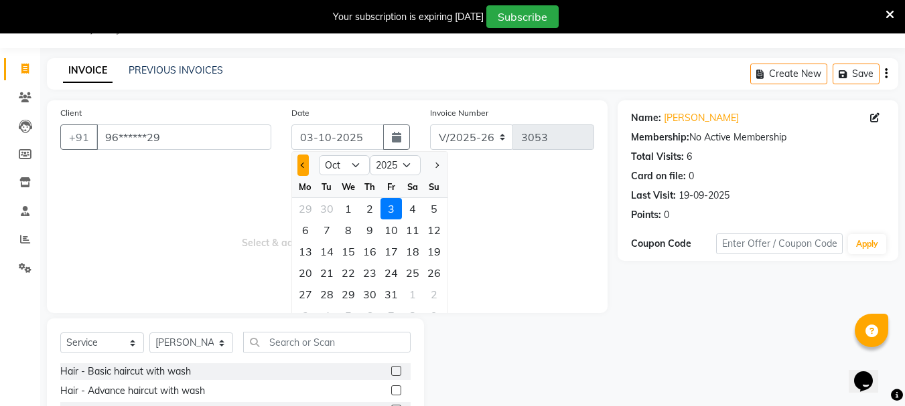
click at [301, 166] on span "Previous month" at bounding box center [302, 165] width 5 height 5
select select "9"
click at [331, 297] on div "30" at bounding box center [326, 294] width 21 height 21
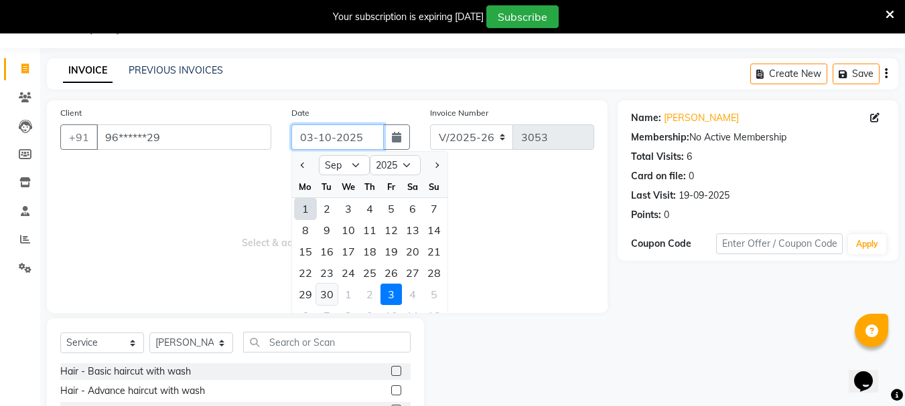
type input "[DATE]"
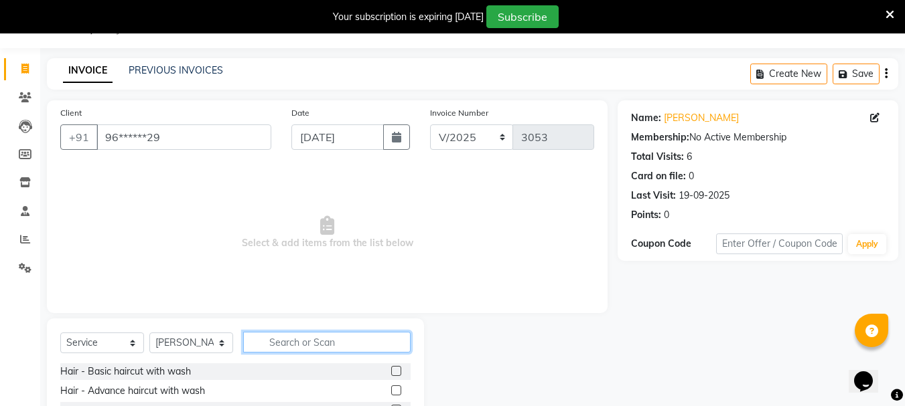
click at [307, 344] on input "text" at bounding box center [326, 342] width 167 height 21
click at [311, 349] on input "text" at bounding box center [326, 342] width 167 height 21
type input "rica"
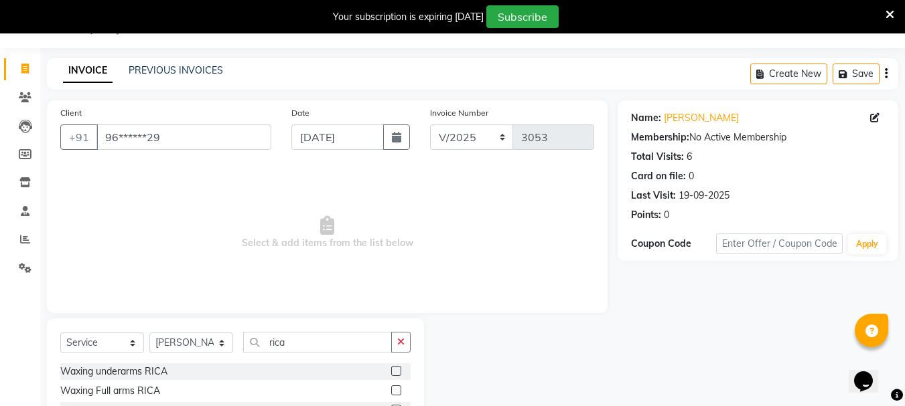
click at [391, 392] on label at bounding box center [396, 391] width 10 height 10
click at [391, 392] on input "checkbox" at bounding box center [395, 391] width 9 height 9
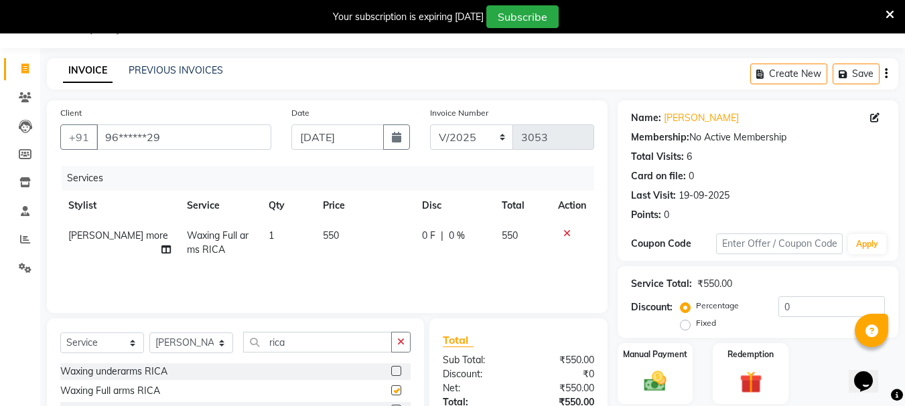
checkbox input "false"
click at [319, 346] on input "rica" at bounding box center [317, 342] width 149 height 21
type input "r"
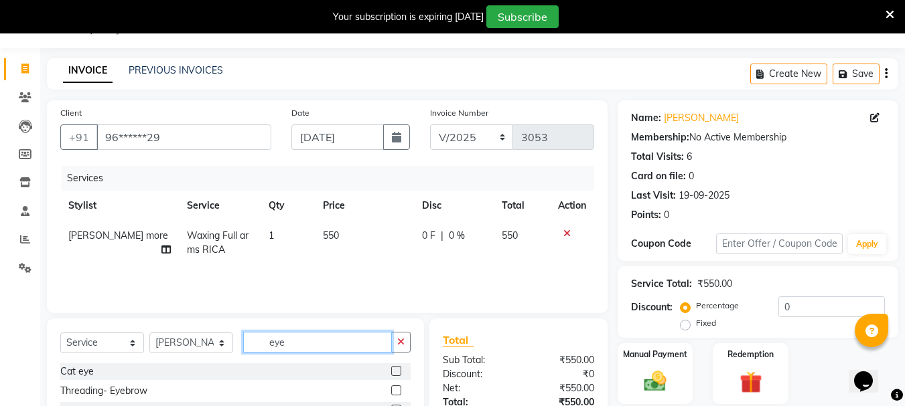
click at [317, 343] on input "eye" at bounding box center [317, 342] width 149 height 21
type input "eye"
click at [396, 390] on label at bounding box center [396, 391] width 10 height 10
click at [396, 390] on input "checkbox" at bounding box center [395, 391] width 9 height 9
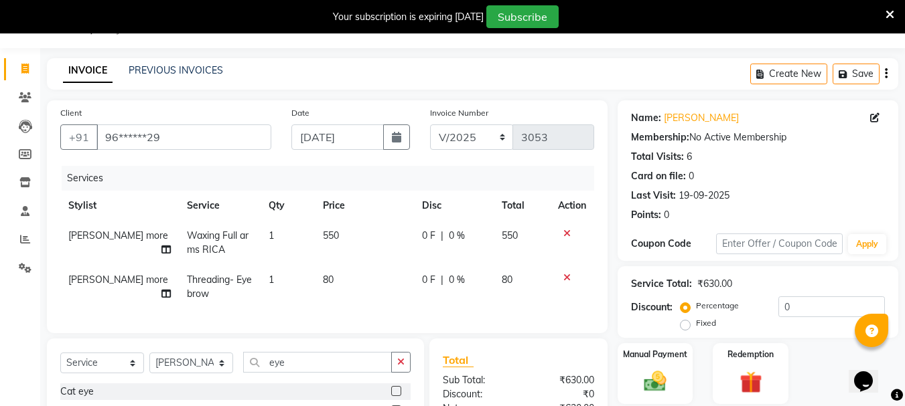
checkbox input "false"
click at [528, 368] on div "Total" at bounding box center [518, 360] width 151 height 16
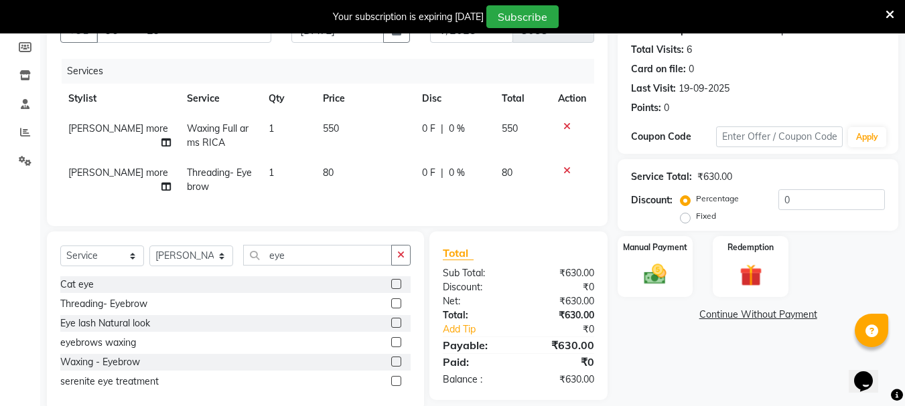
scroll to position [167, 0]
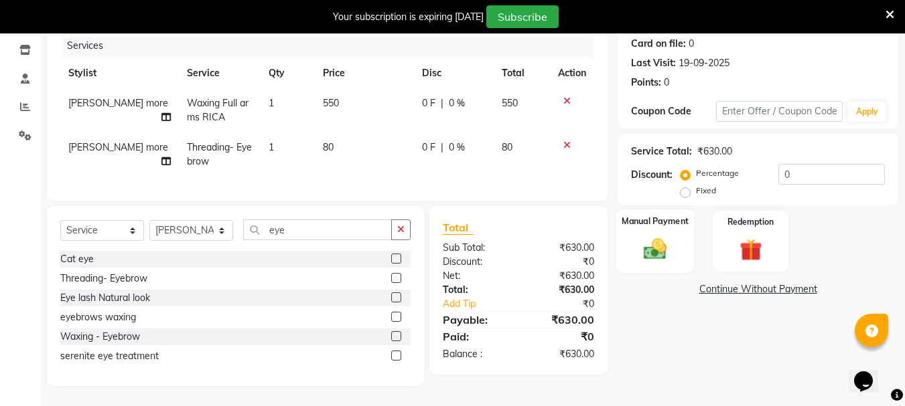
click at [640, 254] on img at bounding box center [654, 249] width 37 height 27
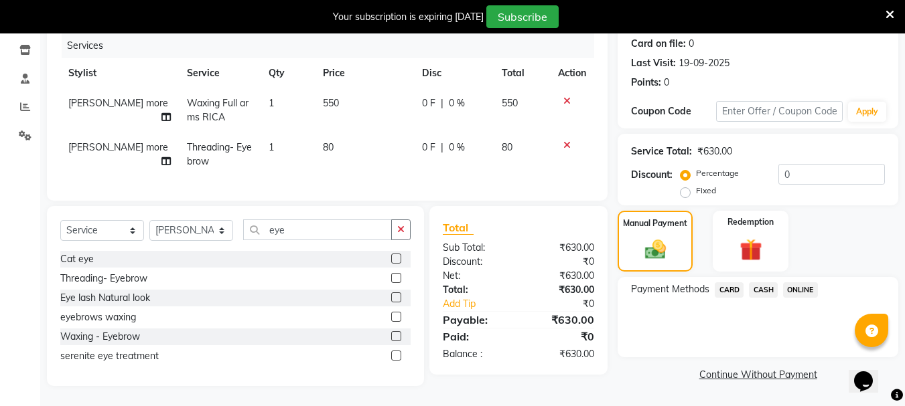
click at [802, 287] on span "ONLINE" at bounding box center [800, 290] width 35 height 15
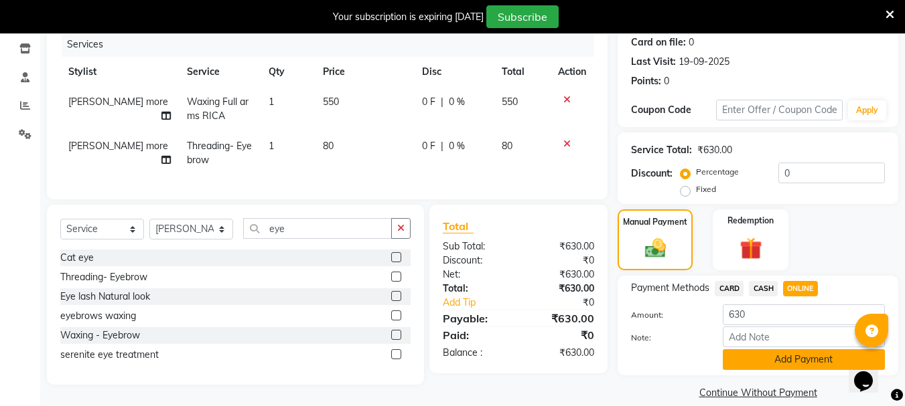
click at [770, 363] on button "Add Payment" at bounding box center [803, 360] width 162 height 21
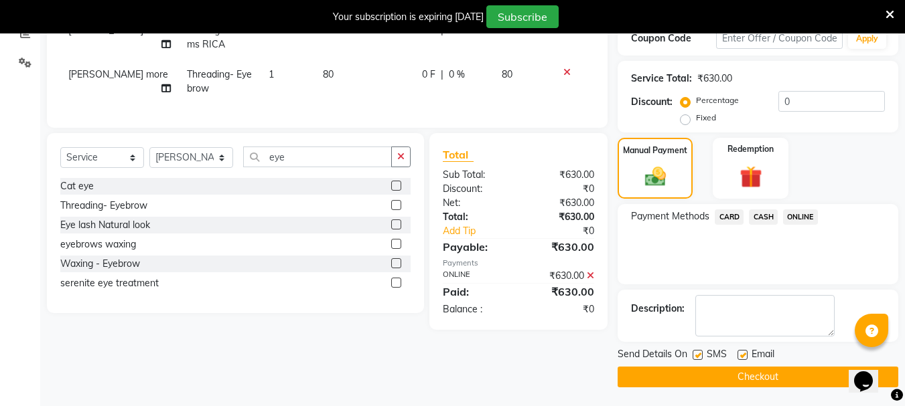
scroll to position [240, 0]
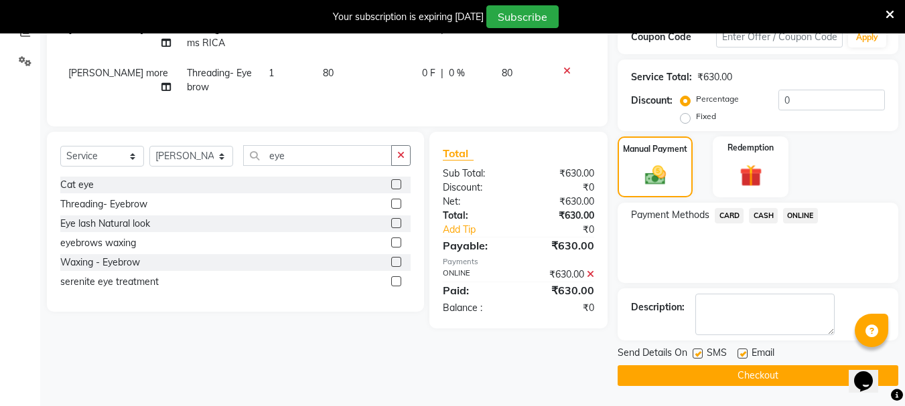
click at [714, 382] on button "Checkout" at bounding box center [757, 376] width 281 height 21
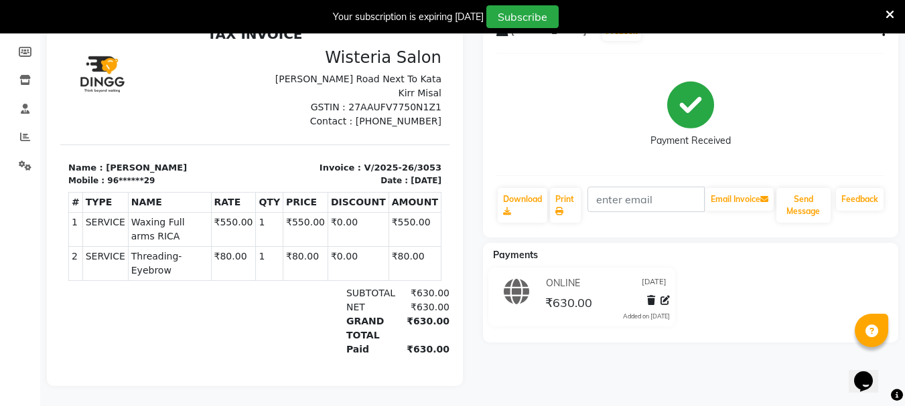
select select "service"
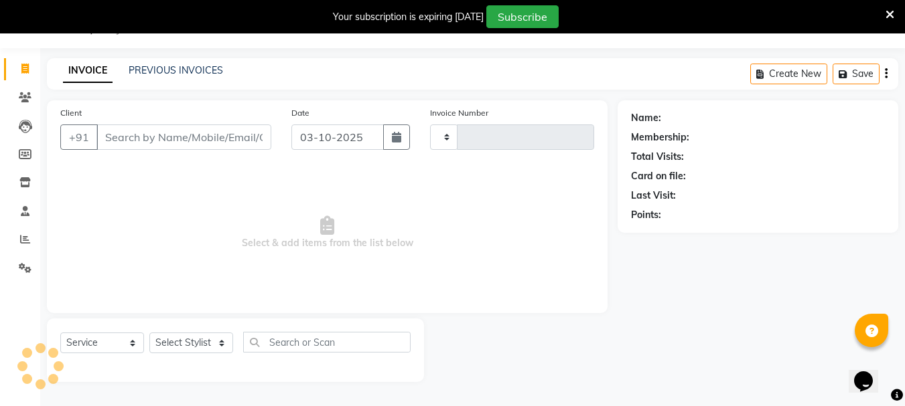
scroll to position [33, 0]
type input "3054"
select select "911"
click at [117, 134] on input "Client" at bounding box center [183, 137] width 175 height 25
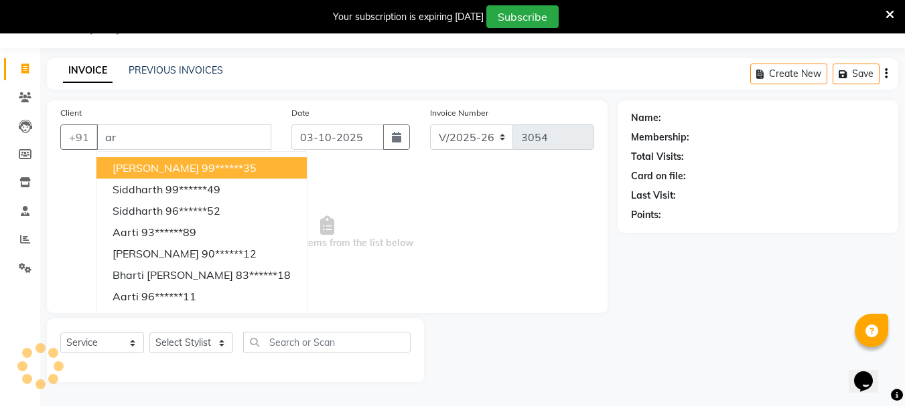
type input "a"
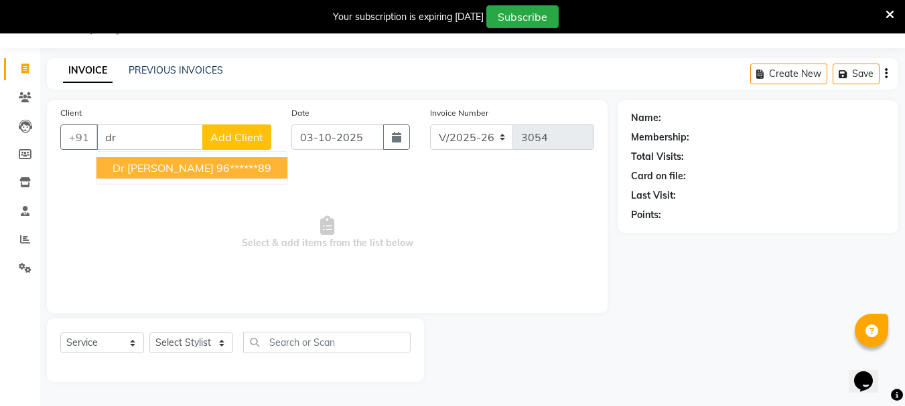
type input "d"
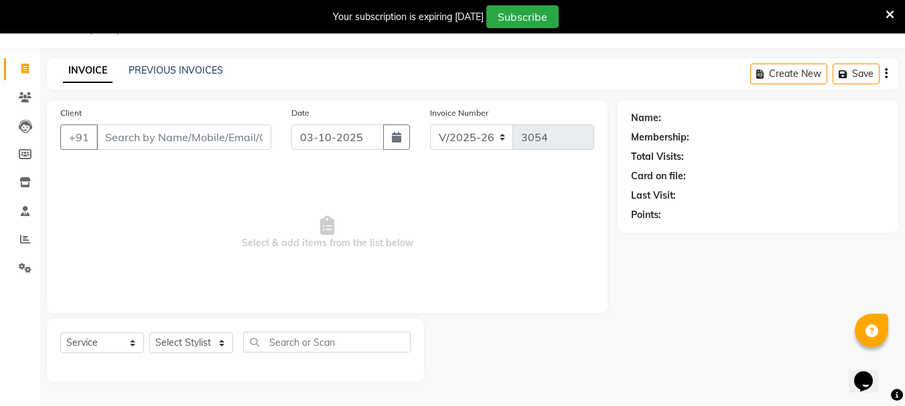
type input "a"
